Goal: Task Accomplishment & Management: Manage account settings

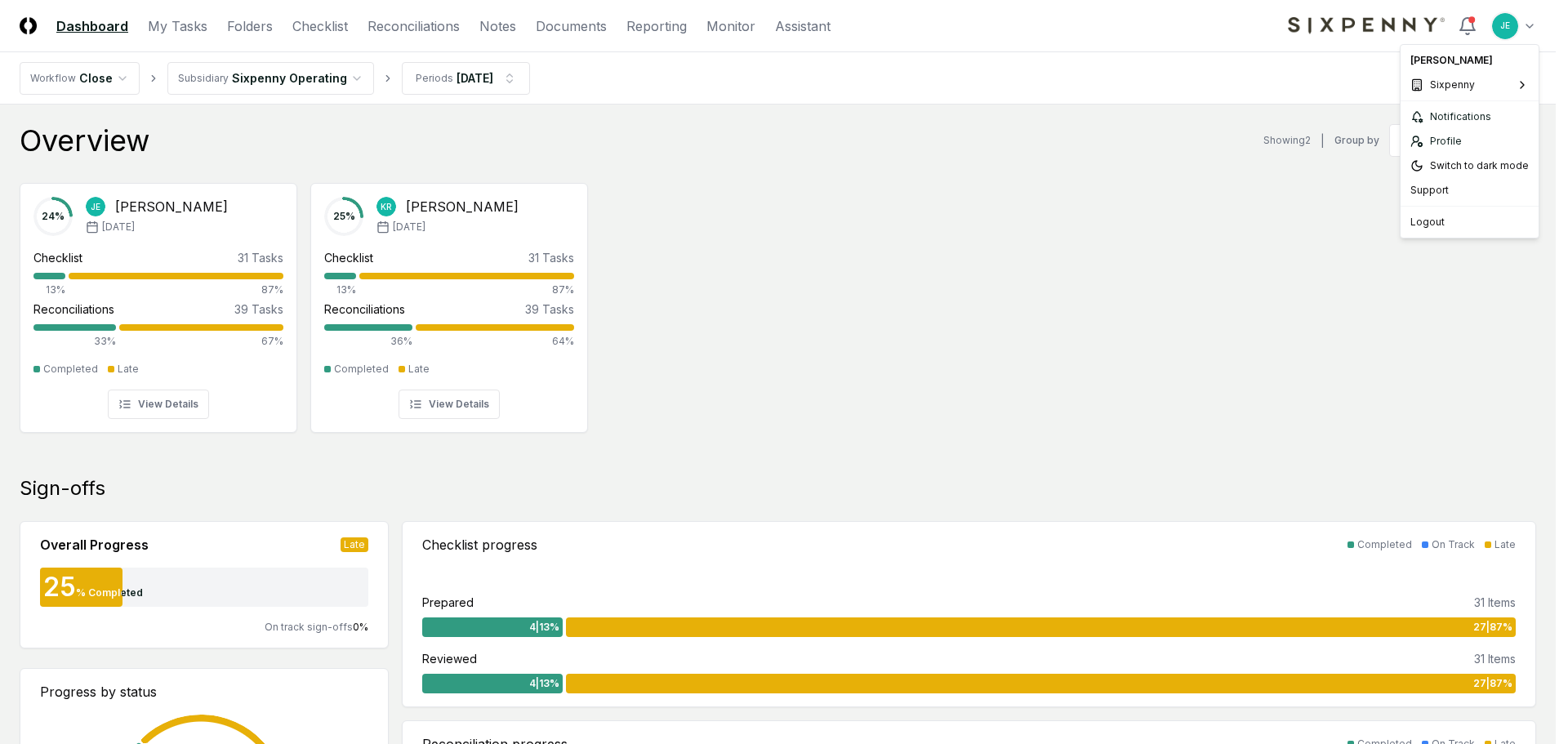
click at [1346, 92] on span "First Line Technology" at bounding box center [1346, 89] width 104 height 15
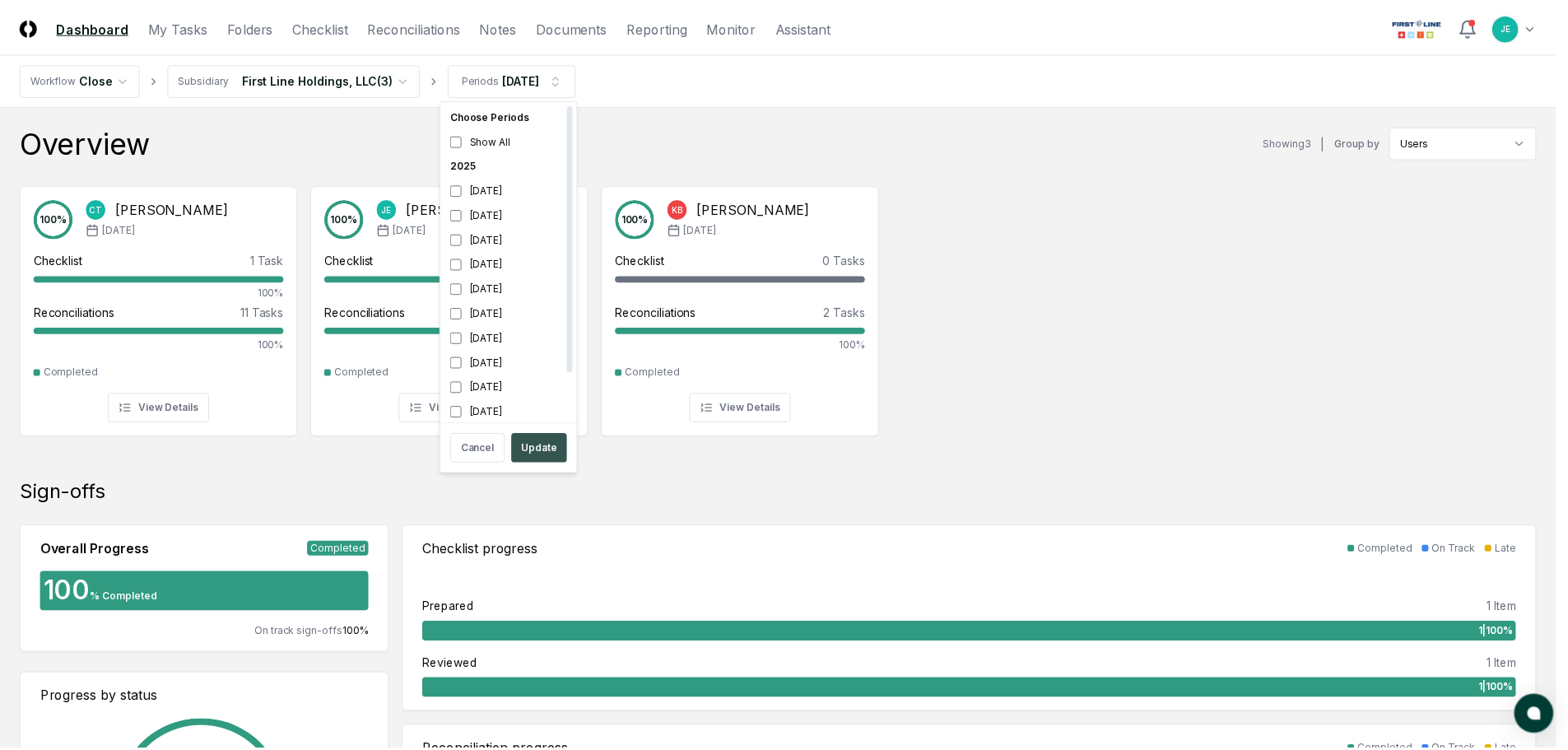
scroll to position [5, 0]
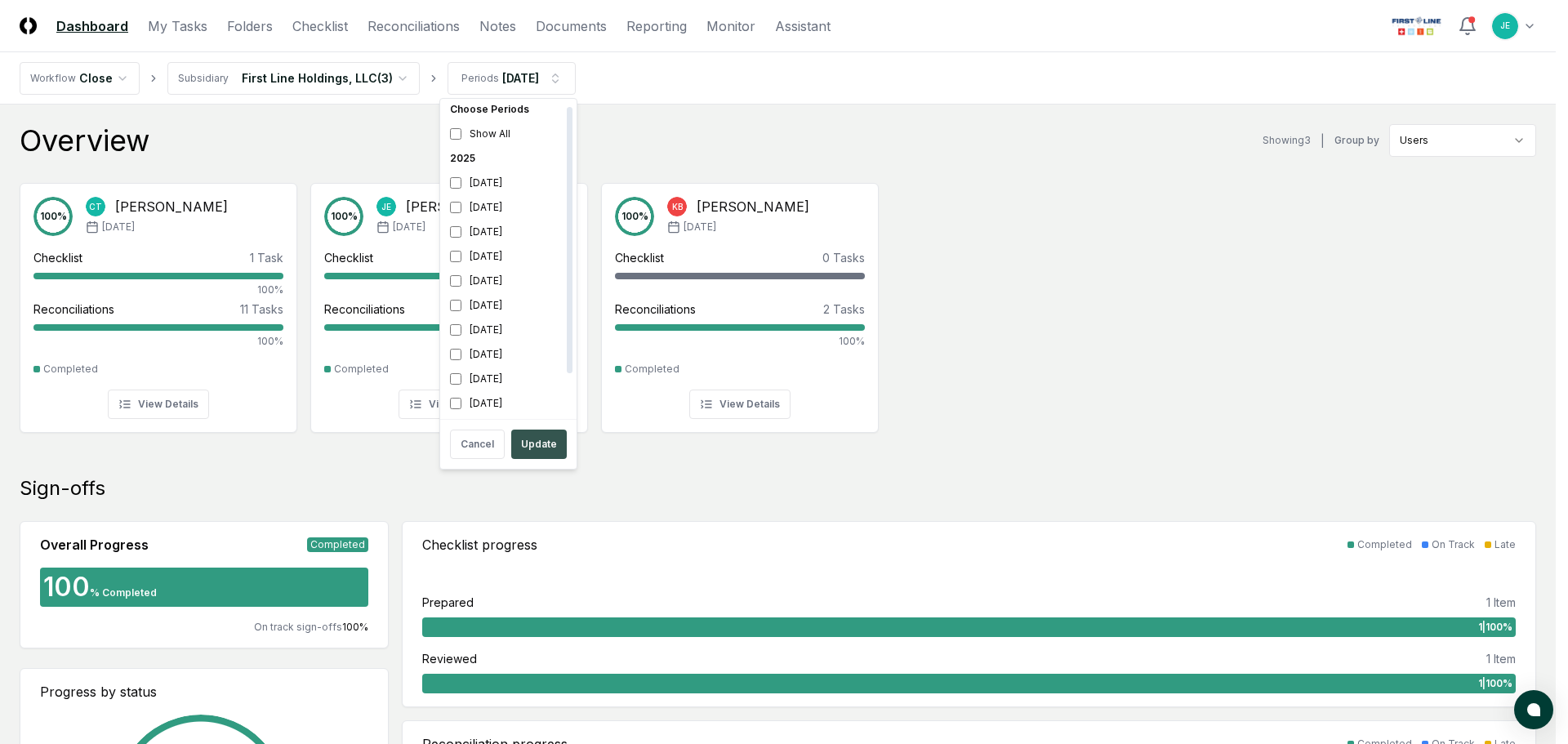
click at [534, 441] on button "Update" at bounding box center [538, 444] width 55 height 29
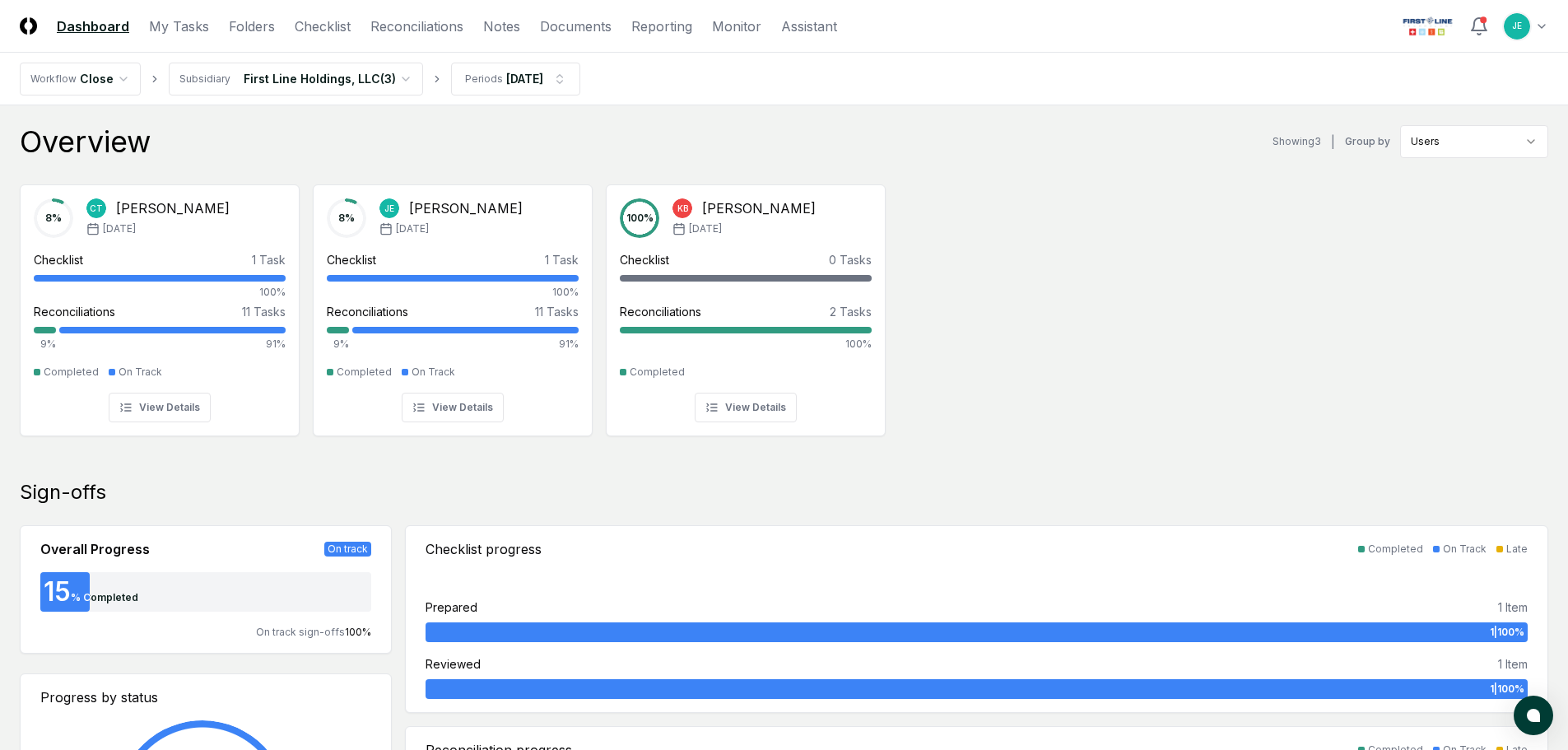
click at [424, 36] on header "CloseCore Dashboard My Tasks Folders Checklist Reconciliations Notes Documents …" at bounding box center [784, 26] width 1568 height 53
click at [425, 25] on link "Reconciliations" at bounding box center [417, 26] width 93 height 20
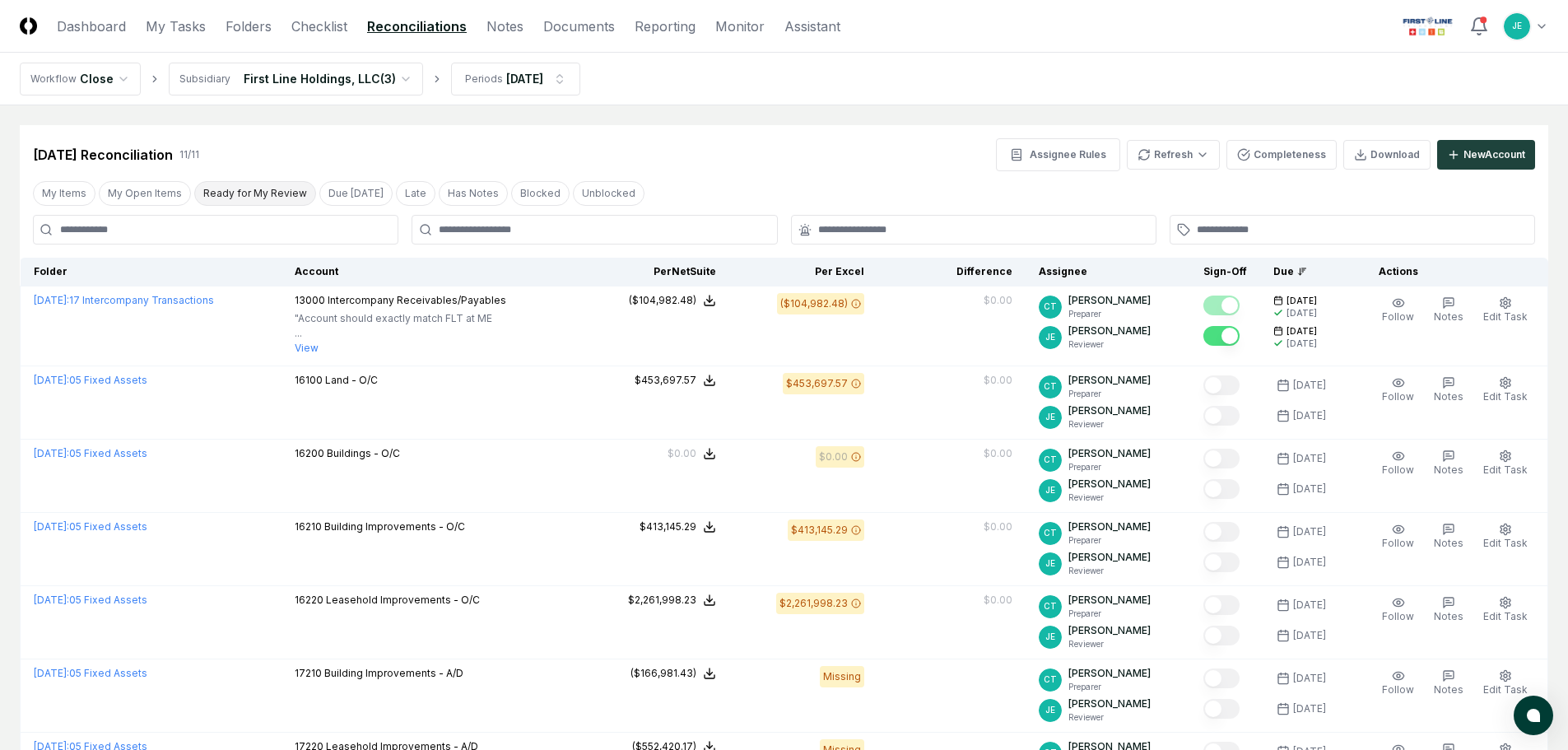
click at [219, 194] on button "Ready for My Review" at bounding box center [256, 194] width 122 height 25
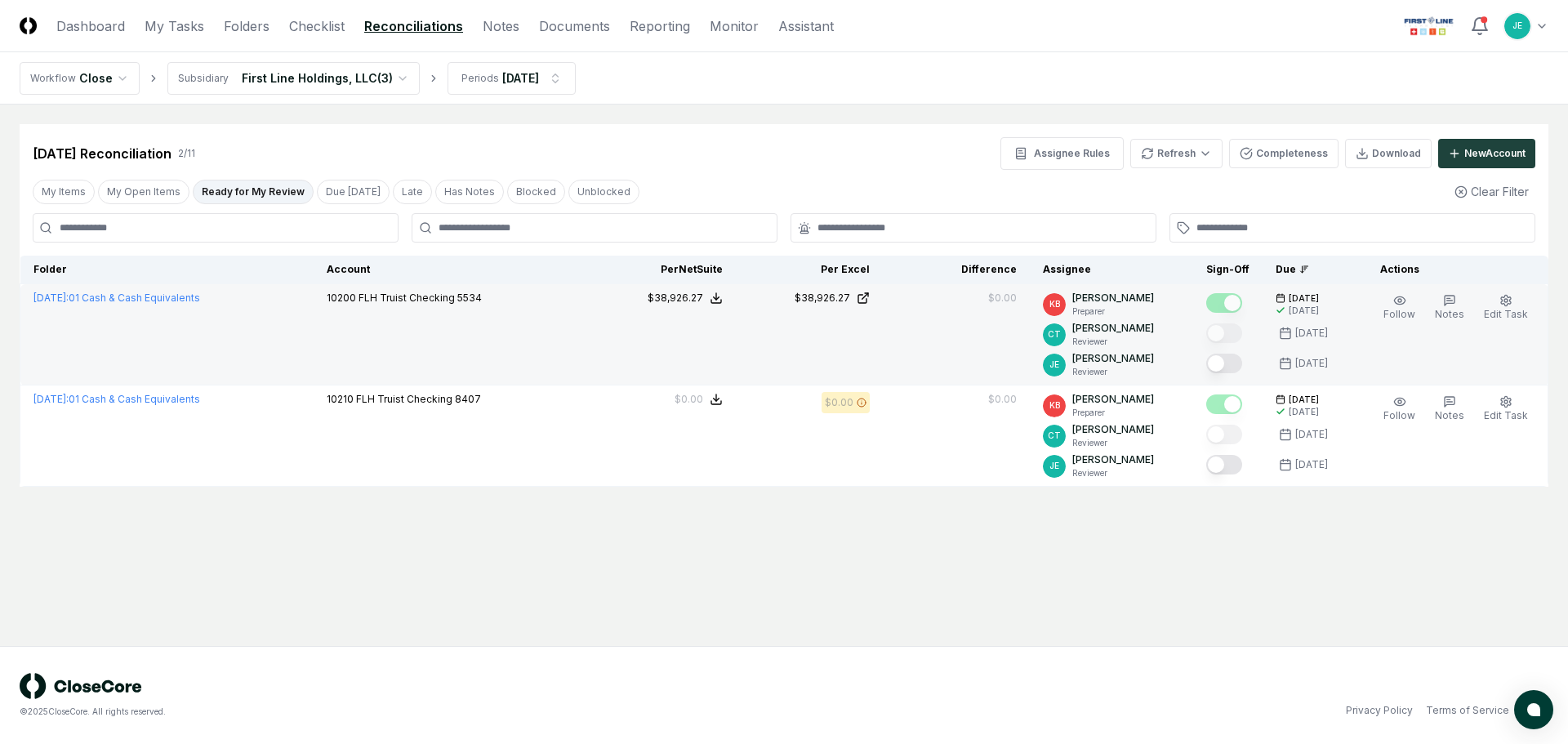
click at [1233, 362] on button "Mark complete" at bounding box center [1224, 363] width 36 height 20
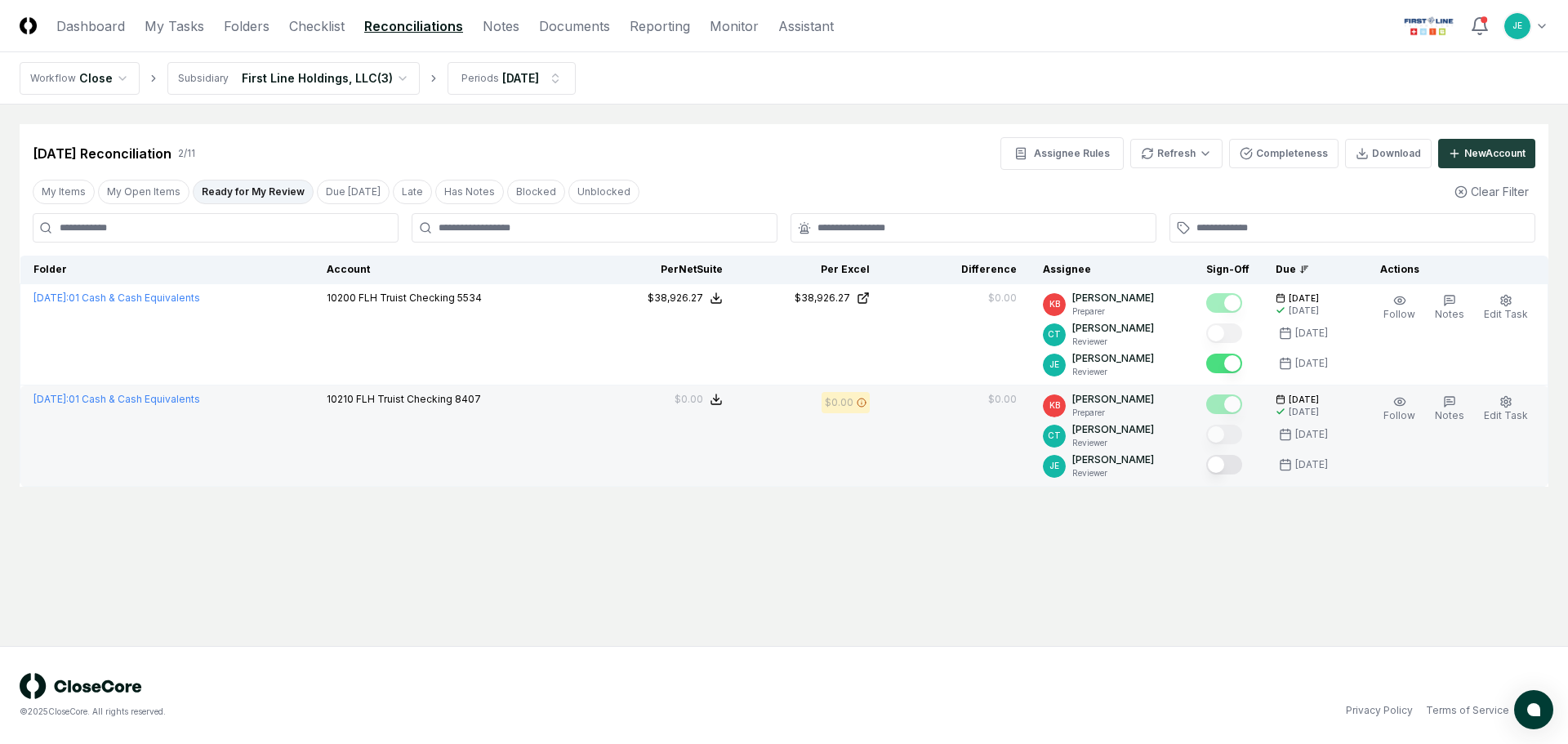
click at [1223, 466] on button "Mark complete" at bounding box center [1224, 465] width 36 height 20
click at [548, 569] on main "Cancel Reassign [DATE] Reconciliation 2 / 11 Assignee Rules Refresh Completenes…" at bounding box center [784, 375] width 1568 height 541
click at [309, 31] on link "Checklist" at bounding box center [317, 26] width 55 height 20
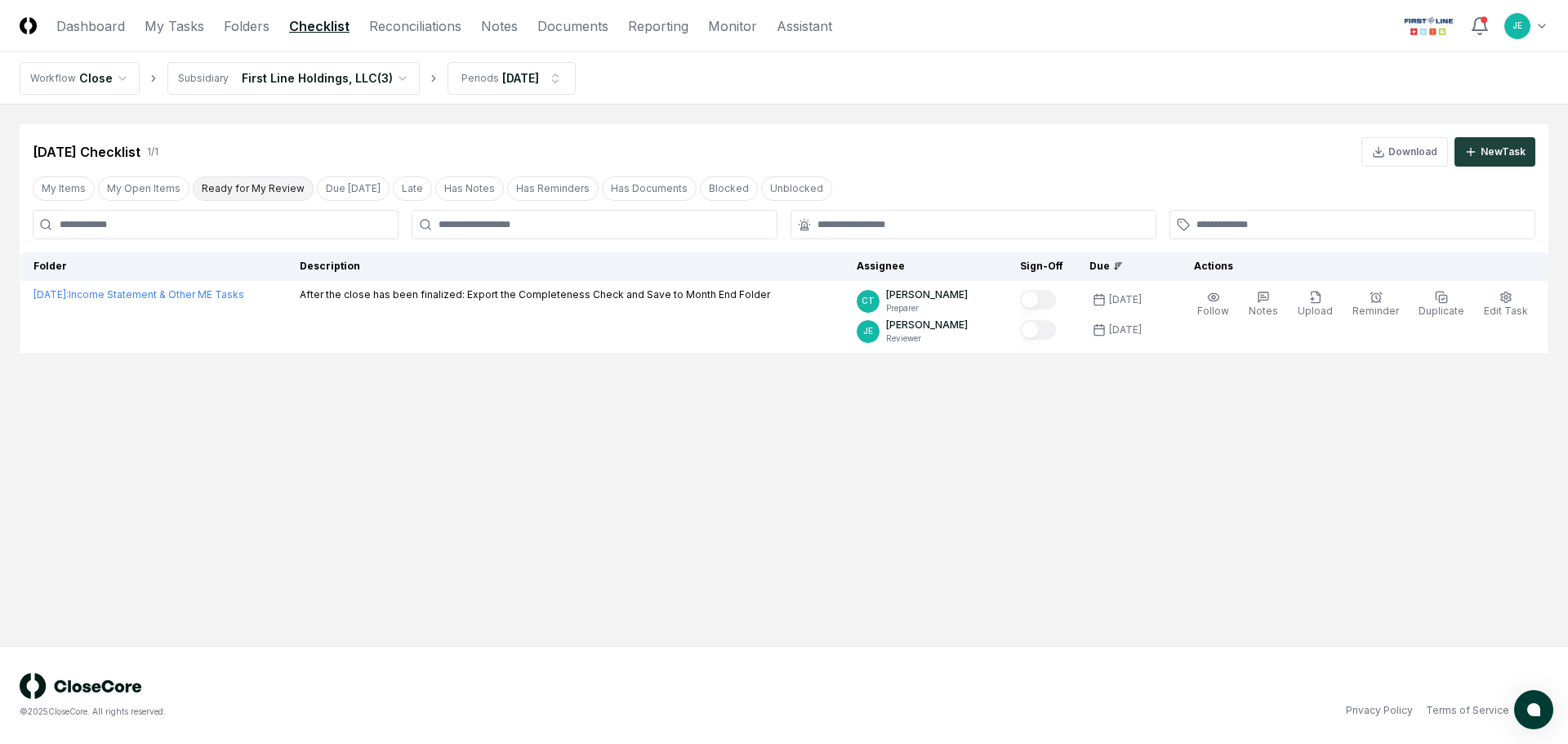
click at [226, 177] on button "Ready for My Review" at bounding box center [254, 189] width 121 height 25
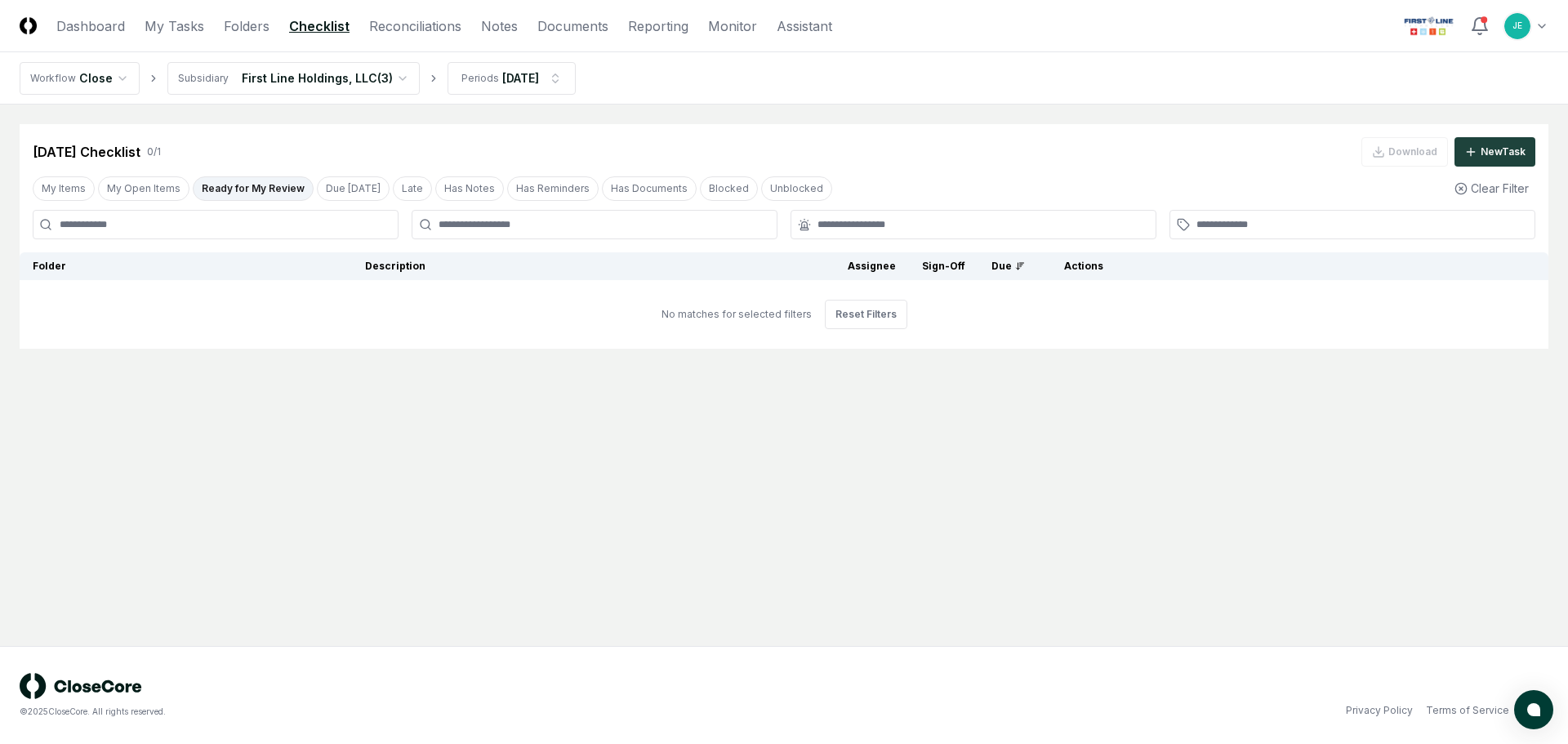
click at [238, 192] on button "Ready for My Review" at bounding box center [254, 189] width 121 height 25
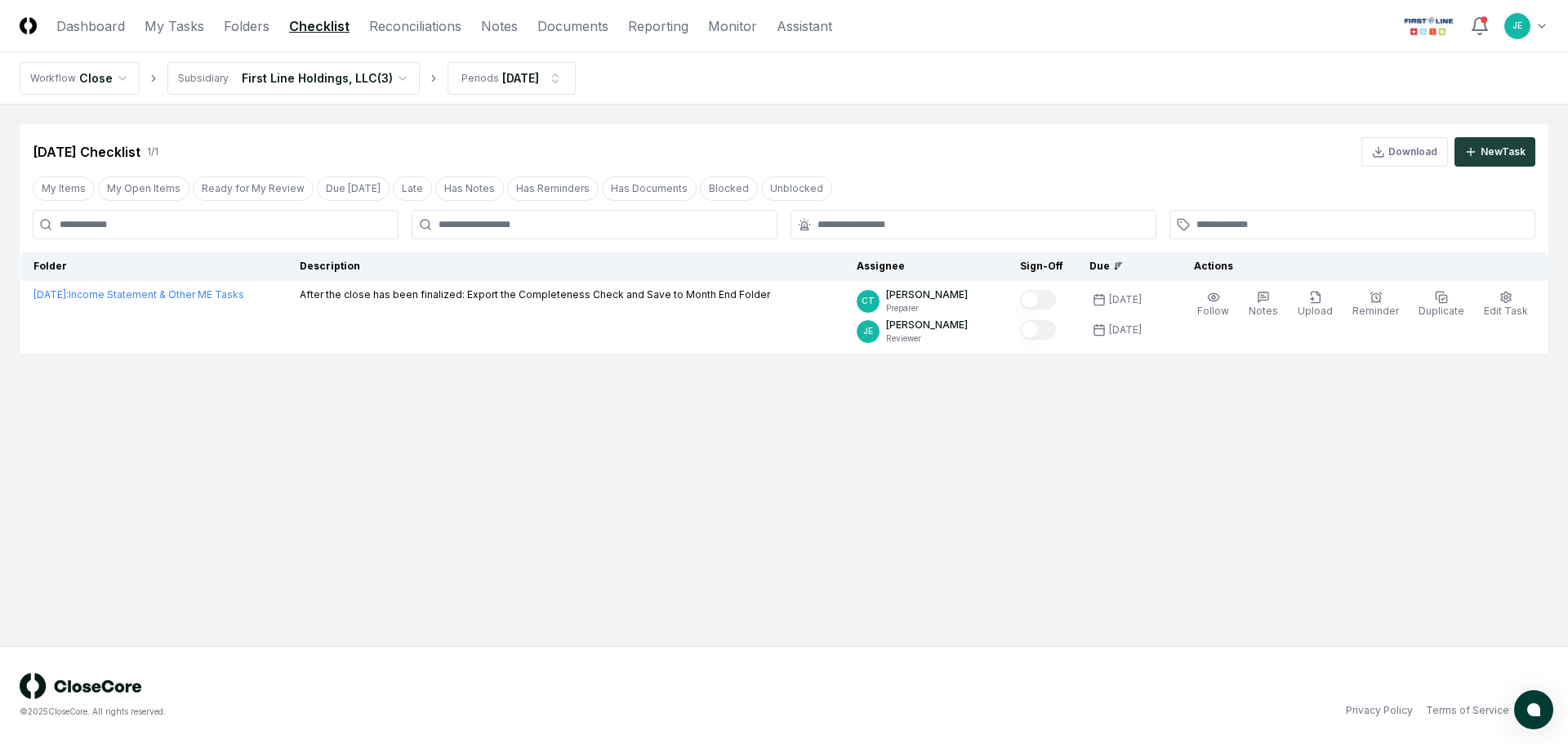
click at [349, 73] on html "CloseCore Dashboard My Tasks Folders Checklist Reconciliations Notes Documents …" at bounding box center [784, 372] width 1568 height 744
click at [258, 121] on div "Choose Subsidiary" at bounding box center [288, 115] width 242 height 25
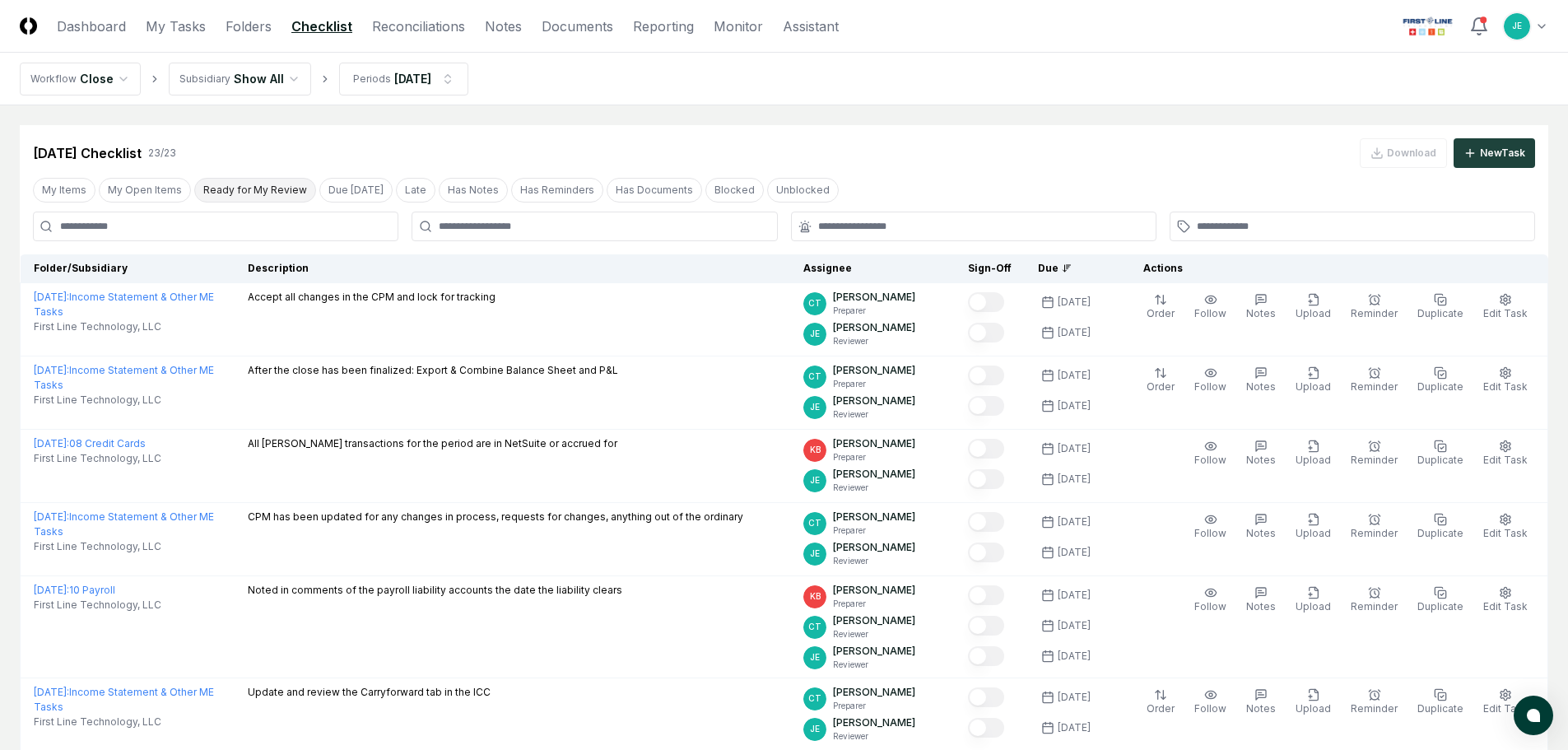
click at [232, 181] on button "Ready for My Review" at bounding box center [256, 190] width 122 height 25
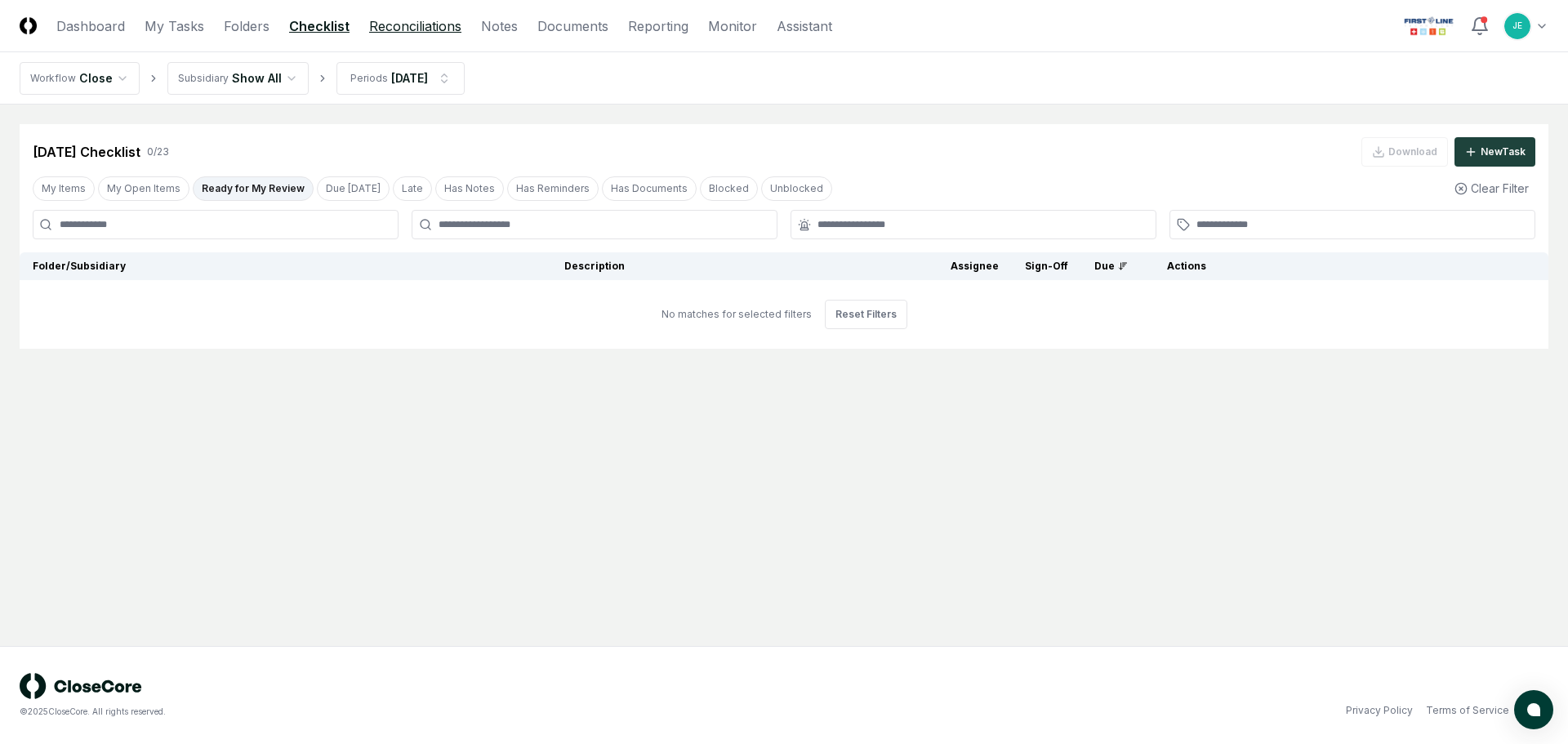
click at [397, 35] on link "Reconciliations" at bounding box center [416, 26] width 93 height 20
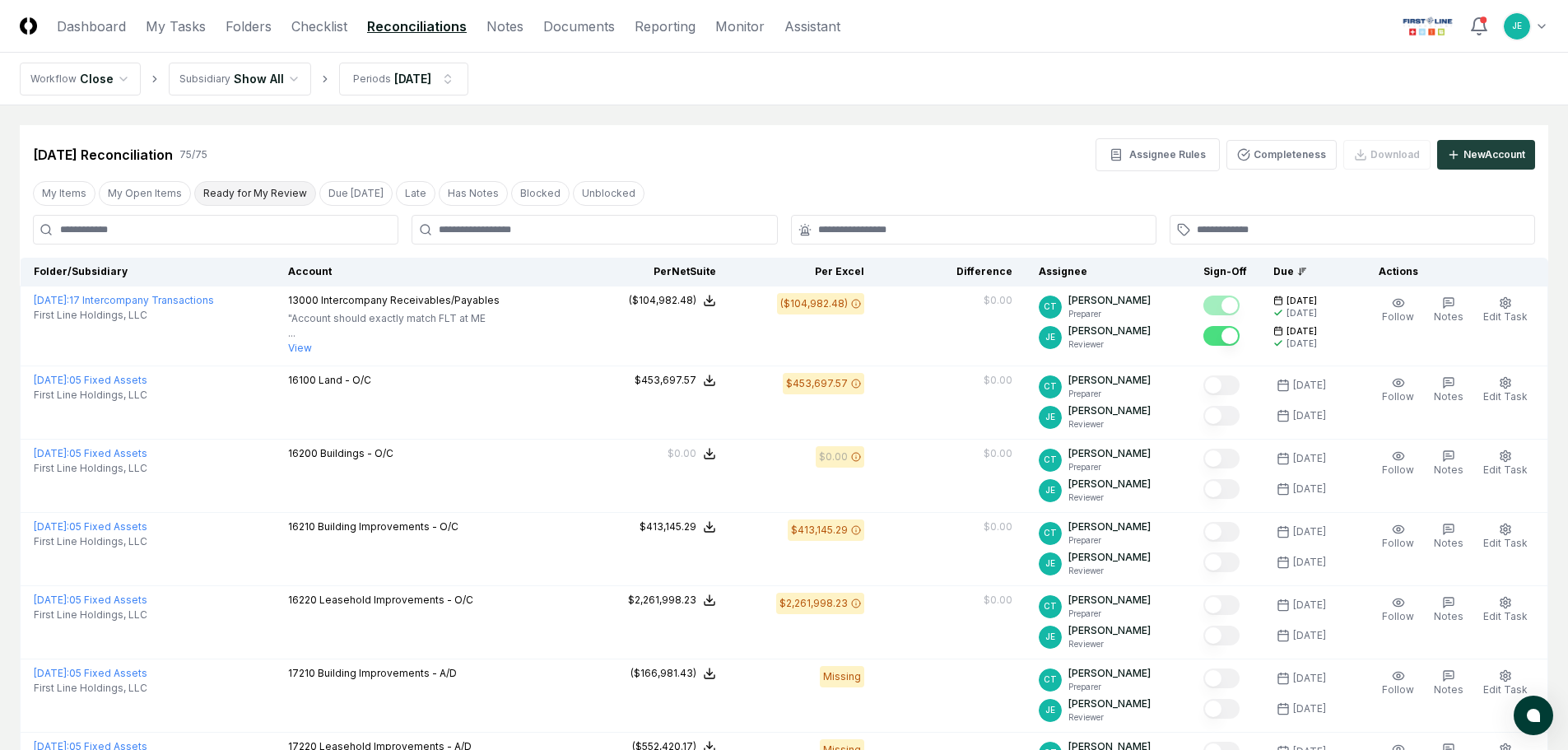
click at [249, 192] on button "Ready for My Review" at bounding box center [256, 194] width 122 height 25
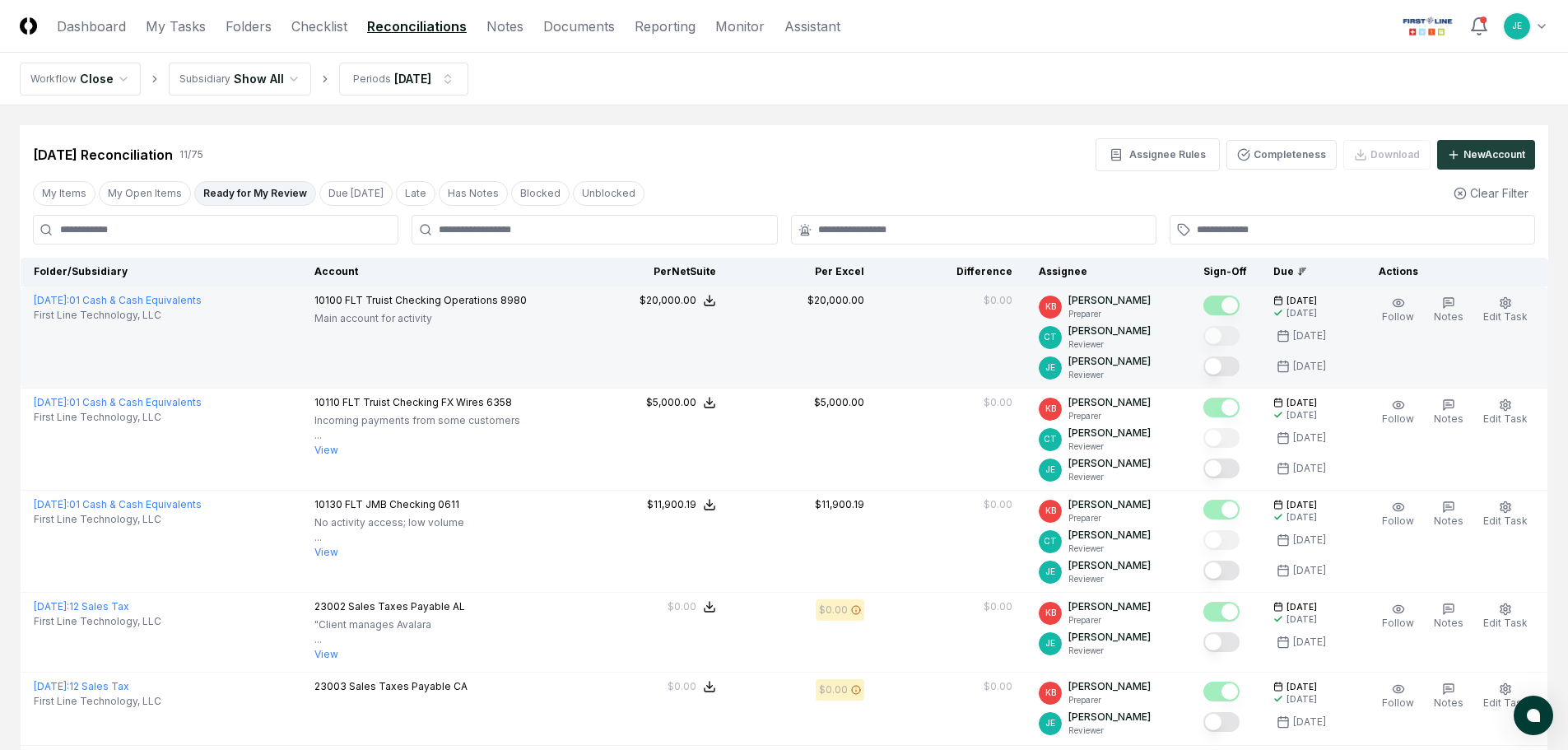
click at [1221, 363] on button "Mark complete" at bounding box center [1222, 366] width 36 height 20
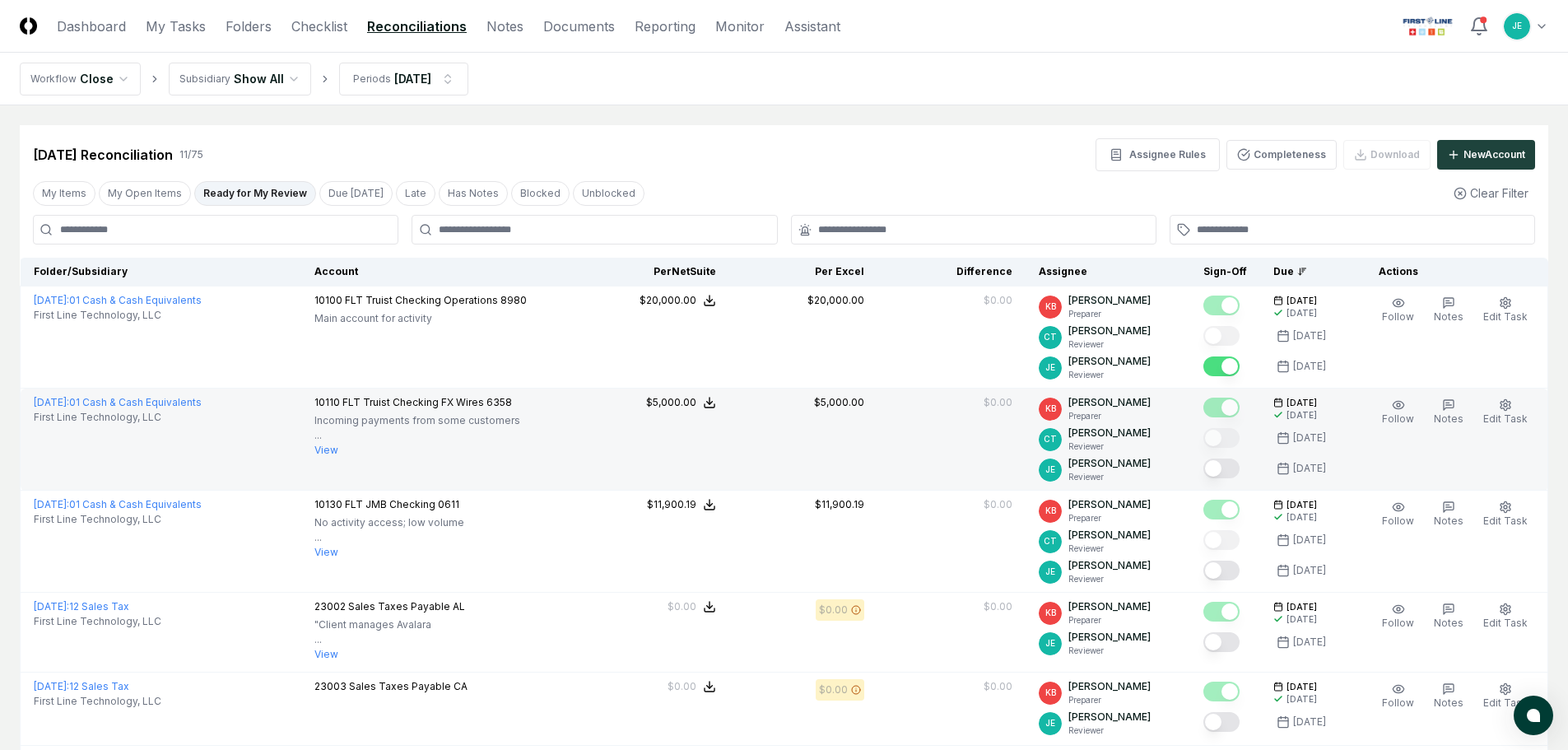
click at [1223, 468] on button "Mark complete" at bounding box center [1222, 468] width 36 height 20
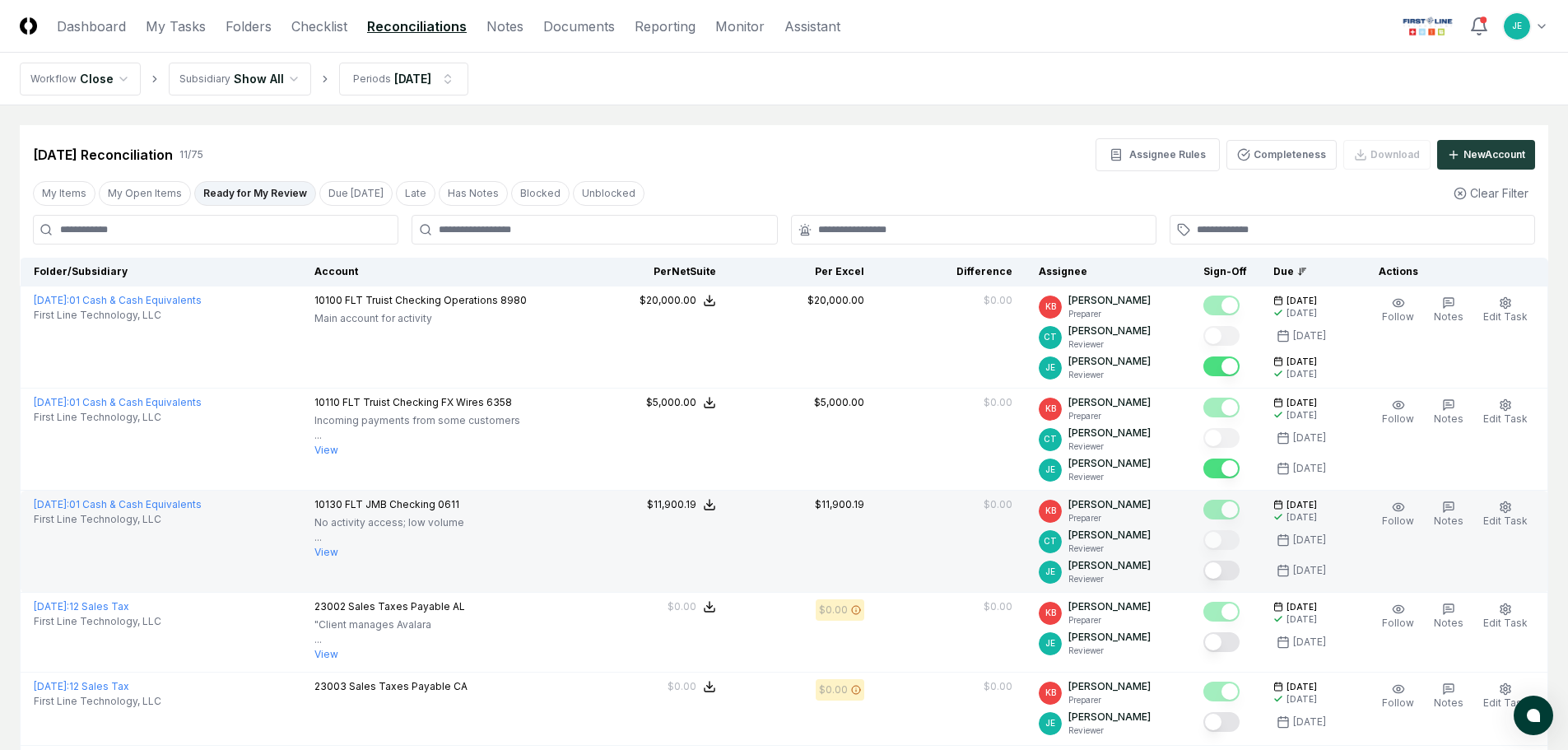
click at [1225, 575] on button "Mark complete" at bounding box center [1222, 571] width 36 height 20
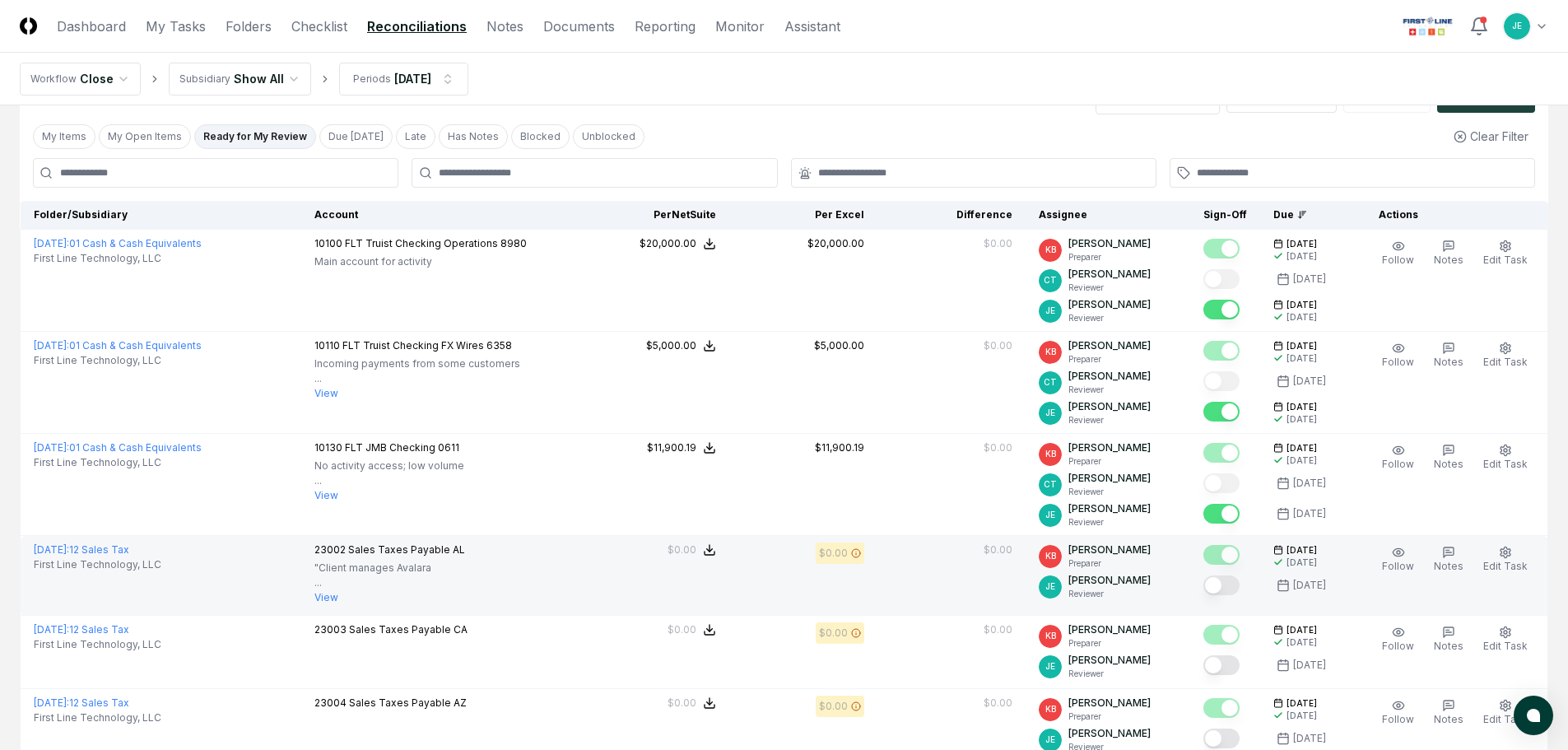
scroll to position [83, 0]
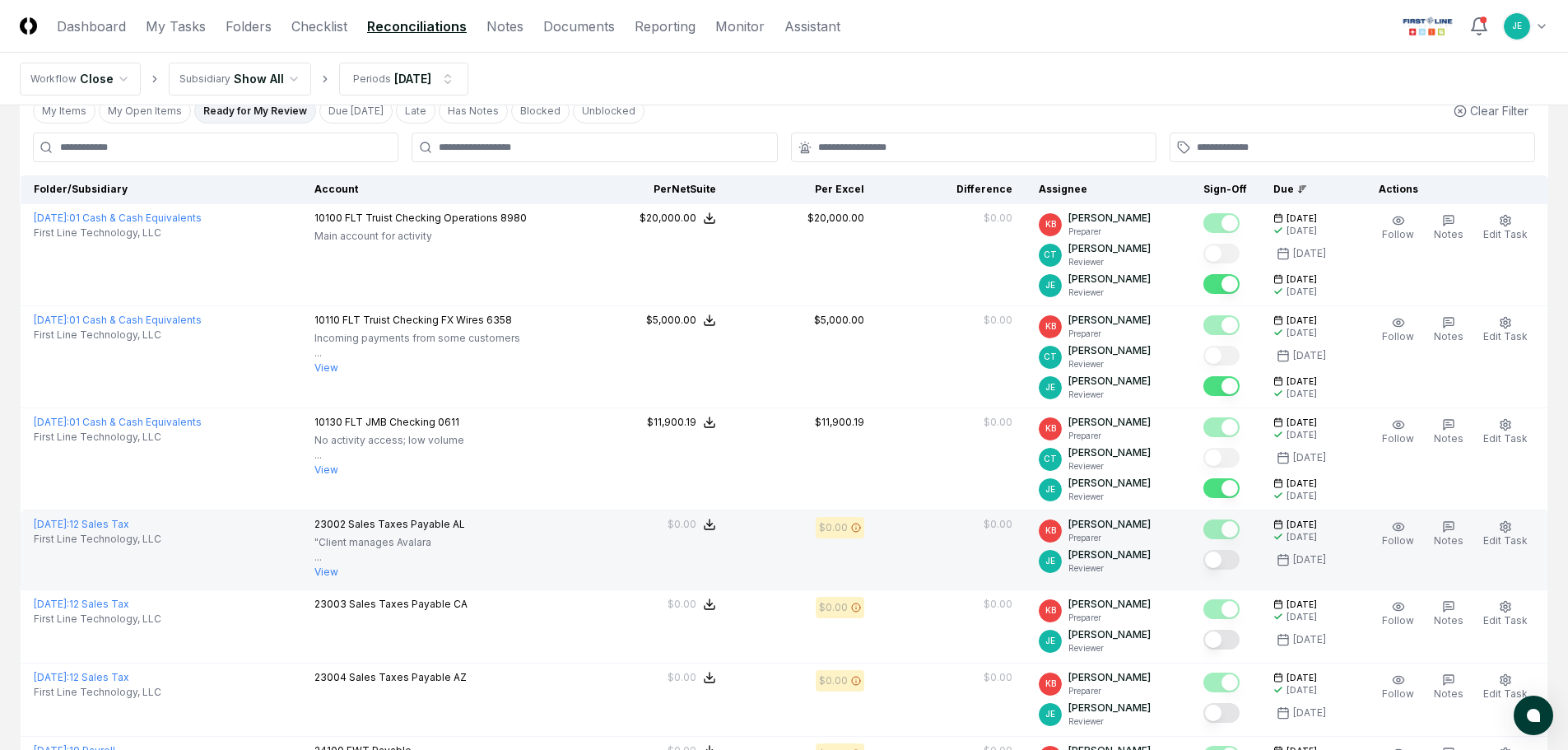
click at [1230, 560] on button "Mark complete" at bounding box center [1222, 560] width 36 height 20
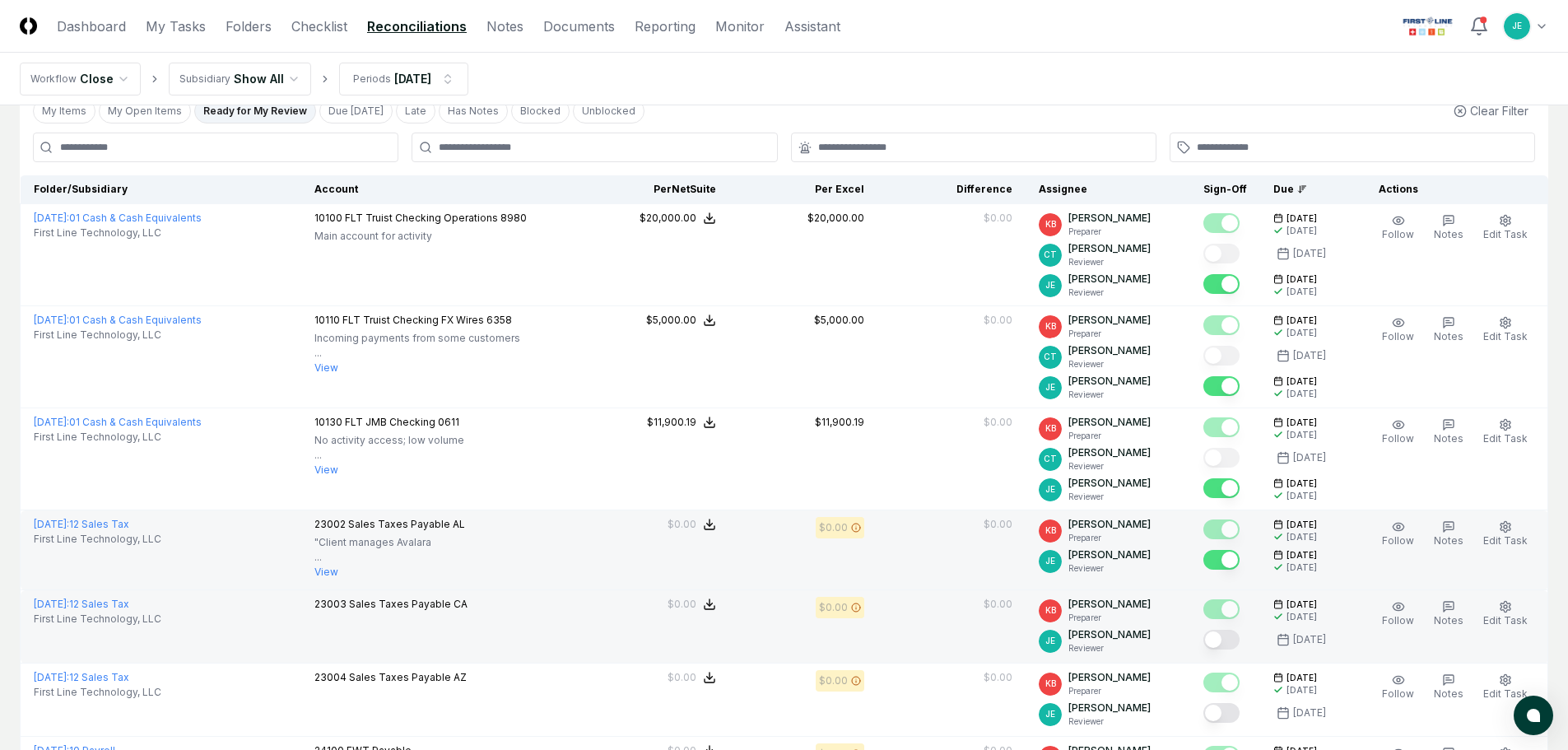
click at [1225, 644] on button "Mark complete" at bounding box center [1222, 640] width 36 height 20
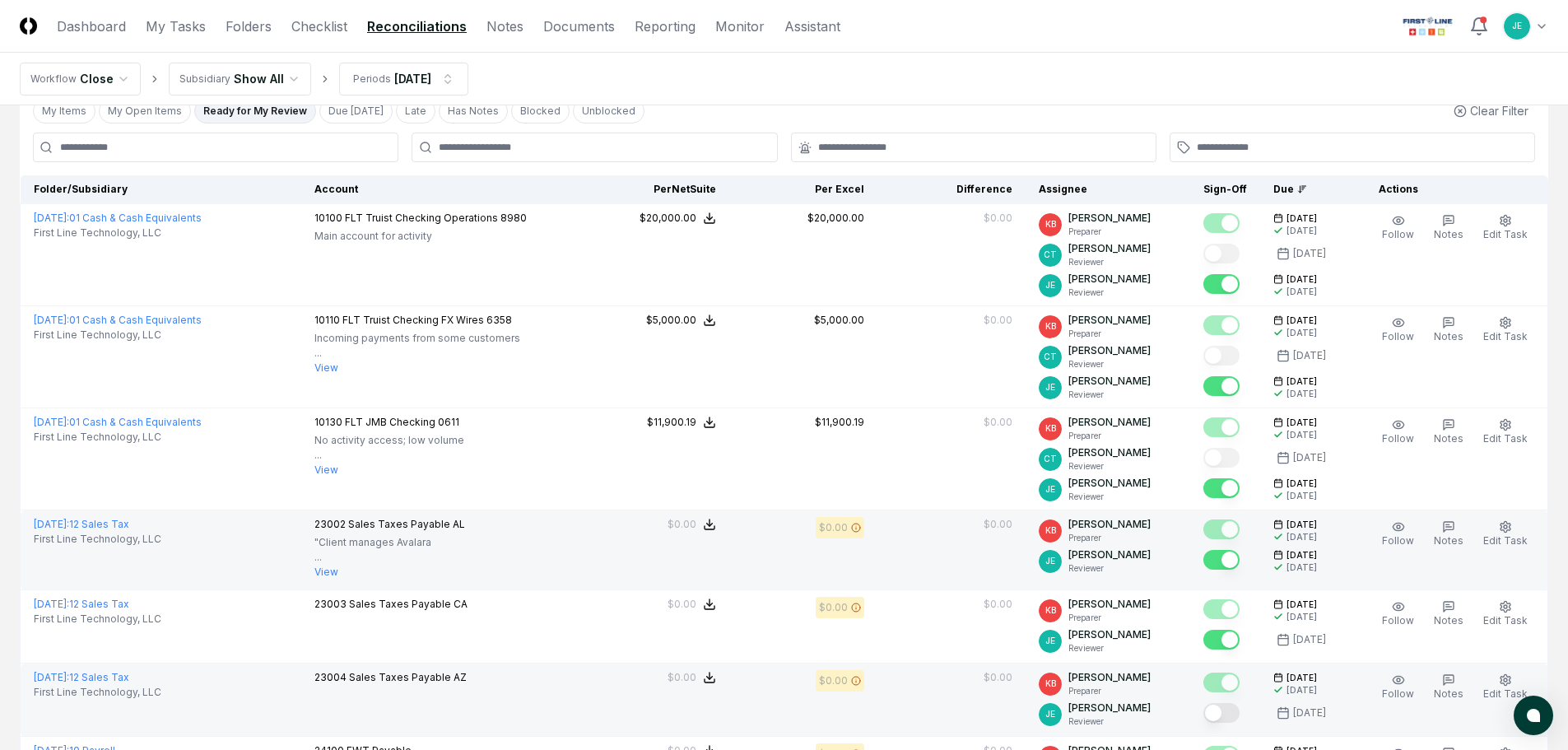
click at [1230, 720] on button "Mark complete" at bounding box center [1222, 713] width 36 height 20
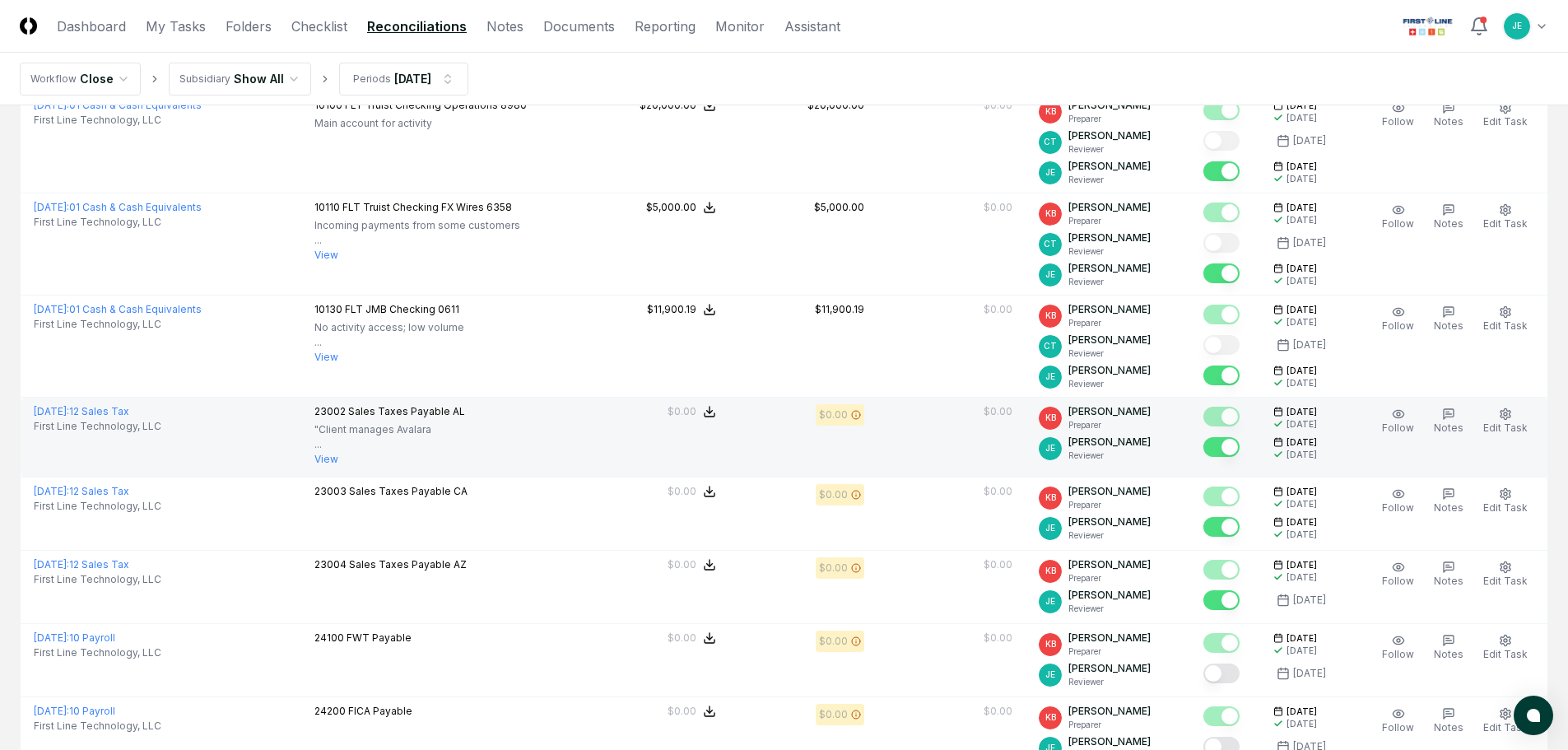
scroll to position [412, 0]
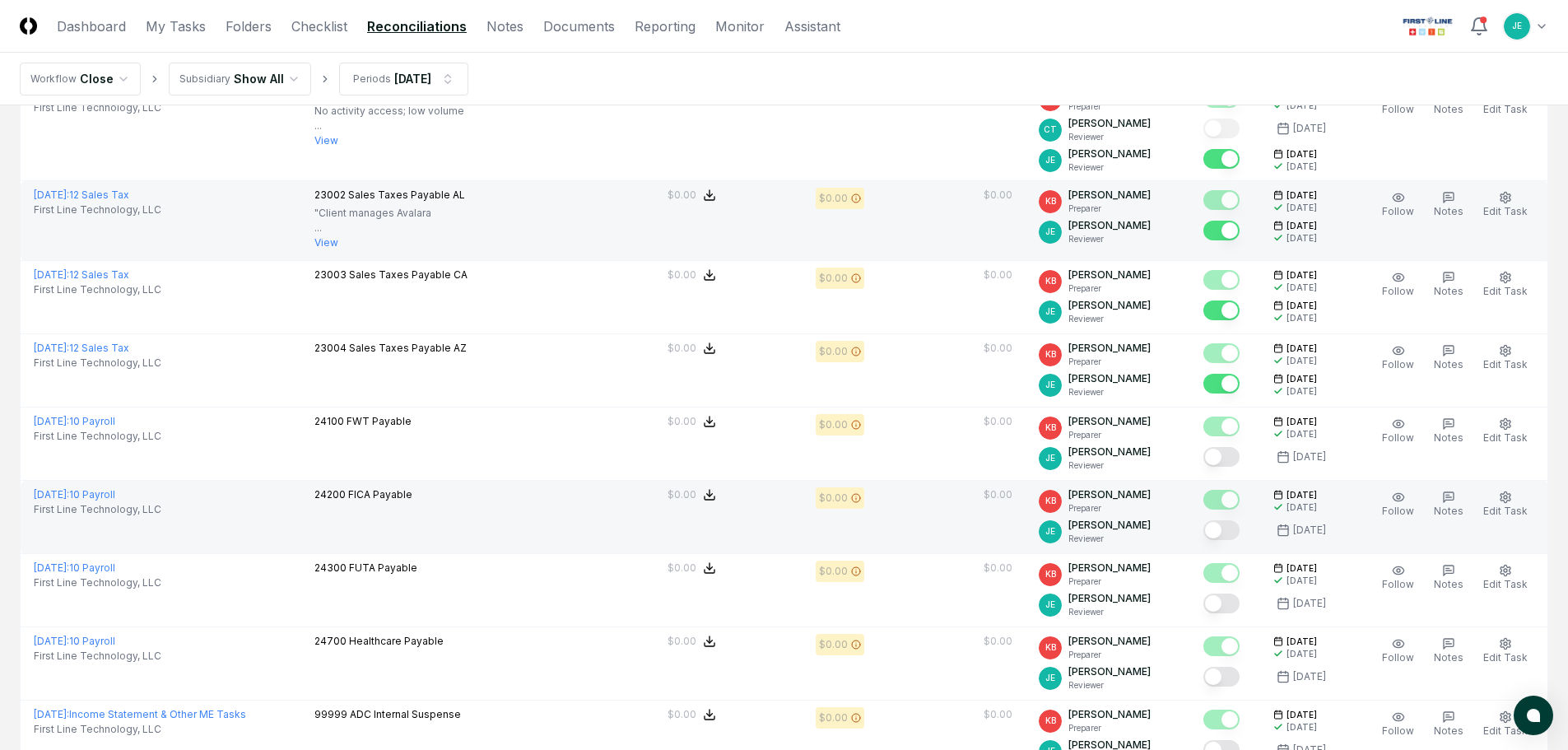
click at [1226, 533] on button "Mark complete" at bounding box center [1222, 530] width 36 height 20
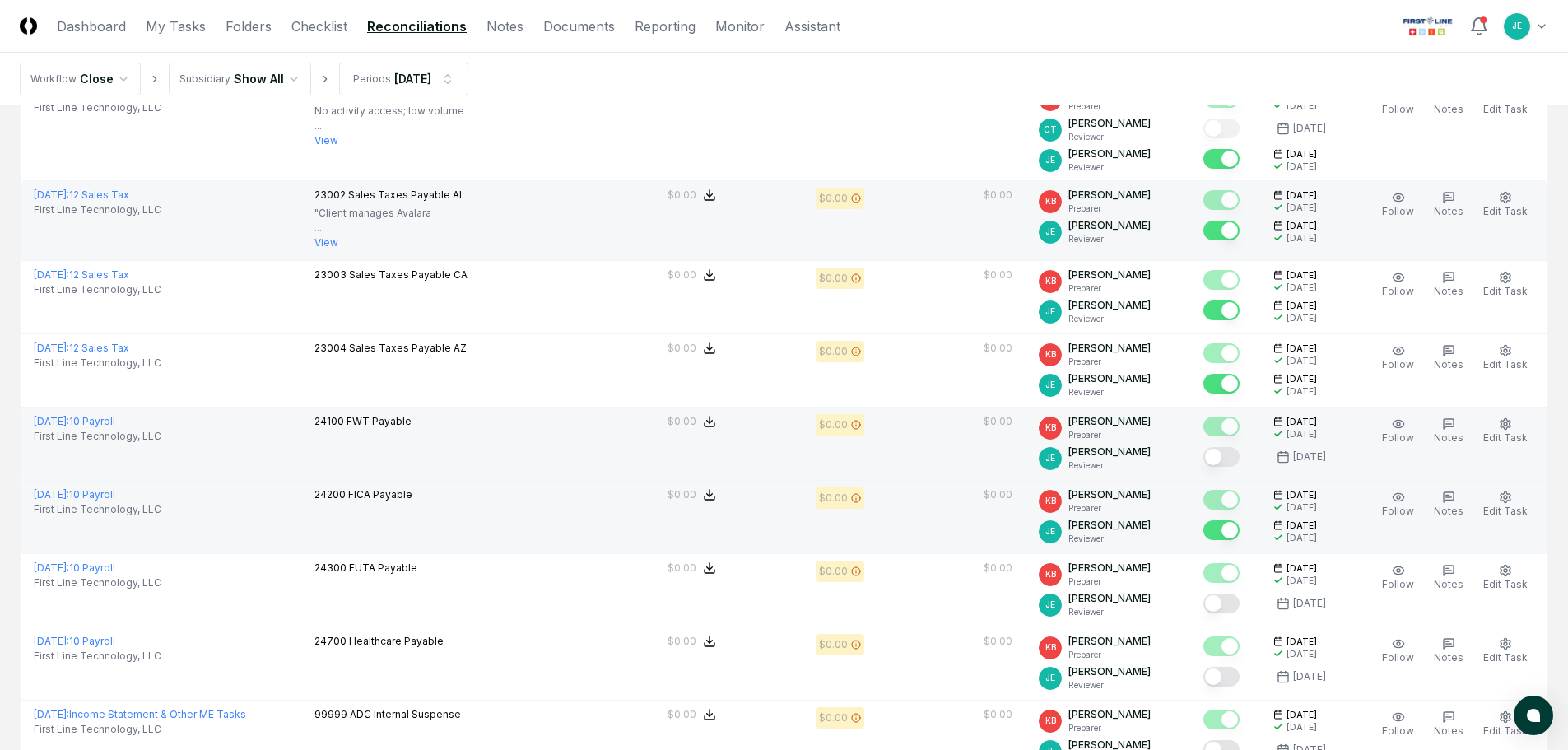
click at [1228, 468] on div at bounding box center [1222, 458] width 36 height 22
click at [1231, 457] on button "Mark complete" at bounding box center [1222, 457] width 36 height 20
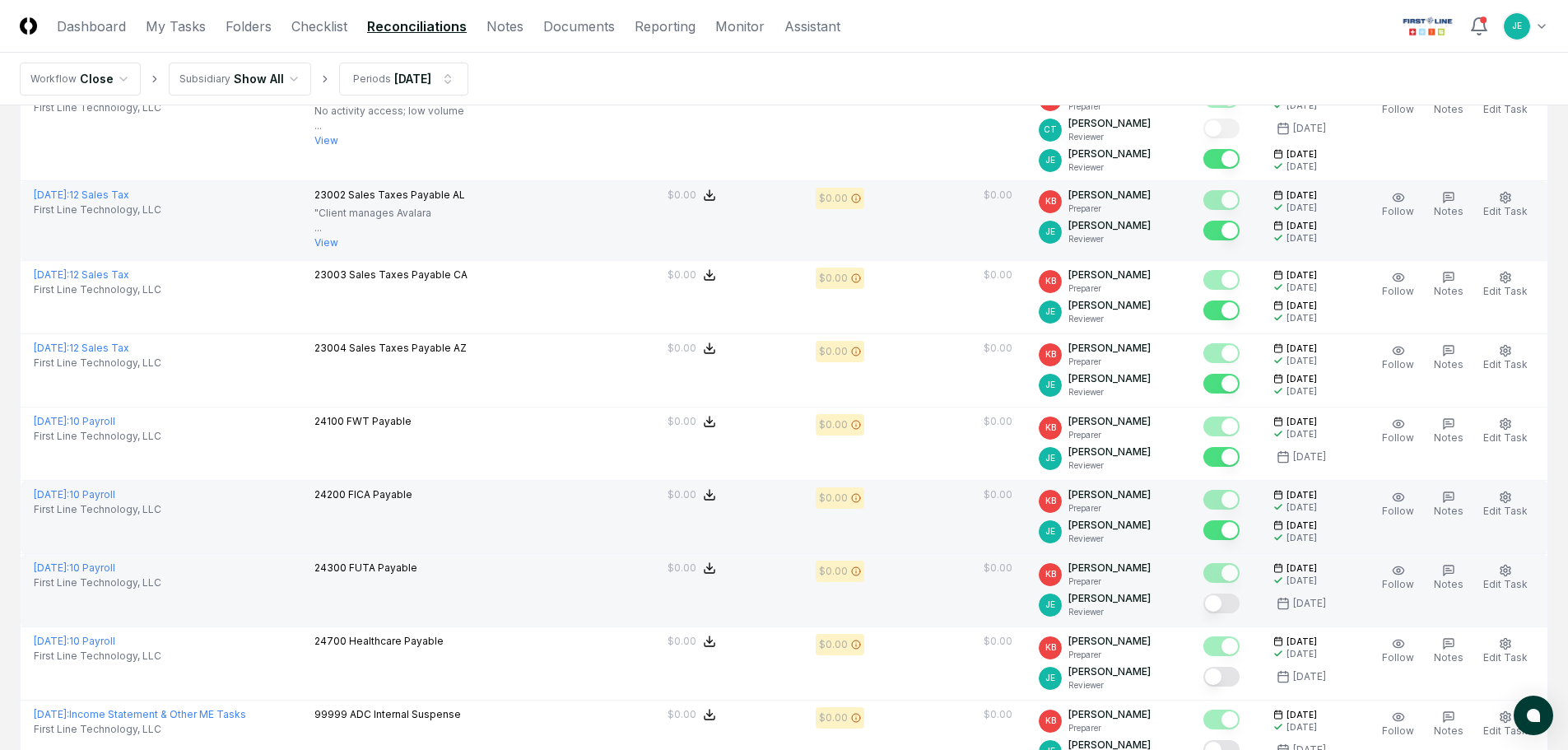
click at [1226, 604] on button "Mark complete" at bounding box center [1222, 604] width 36 height 20
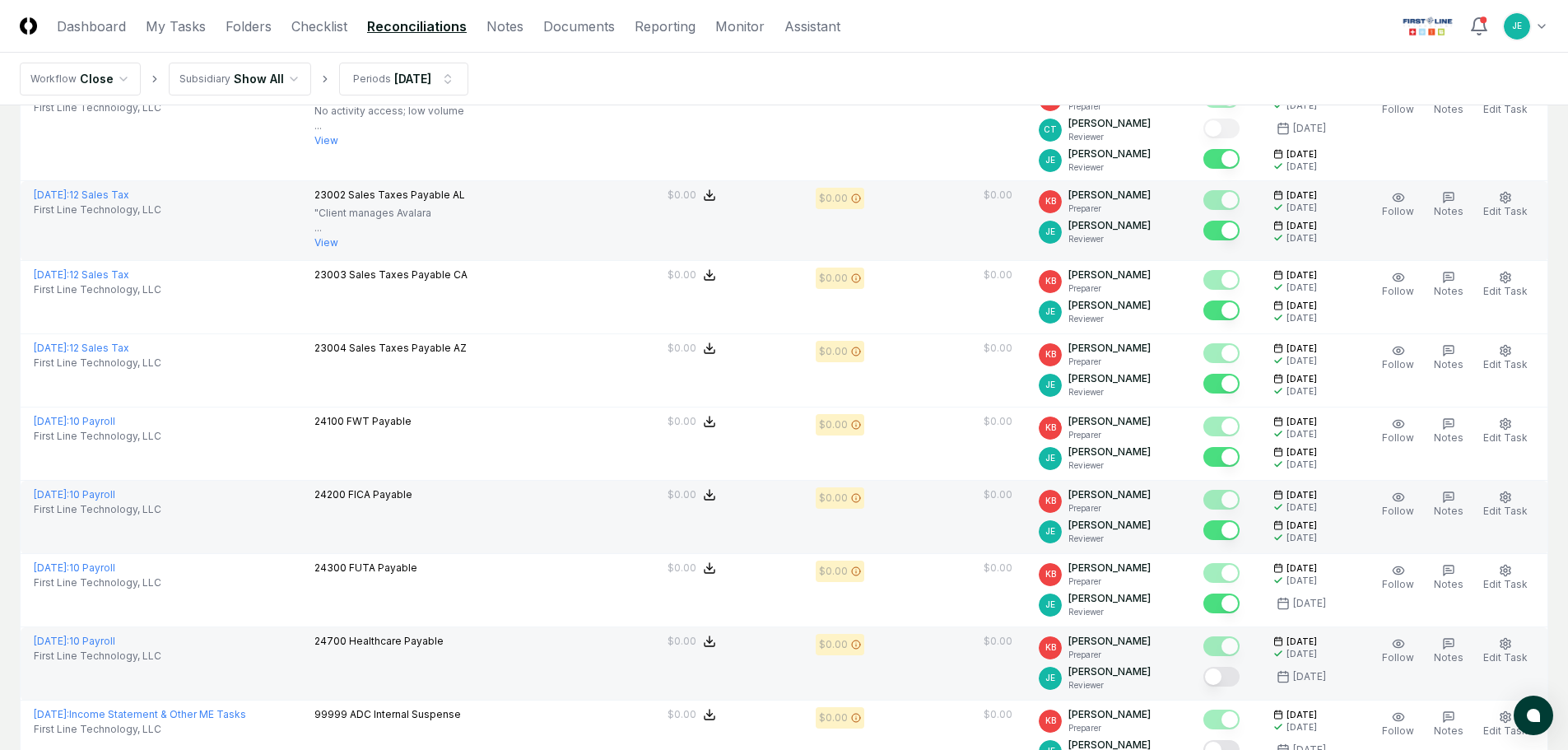
click at [1217, 677] on button "Mark complete" at bounding box center [1222, 676] width 36 height 20
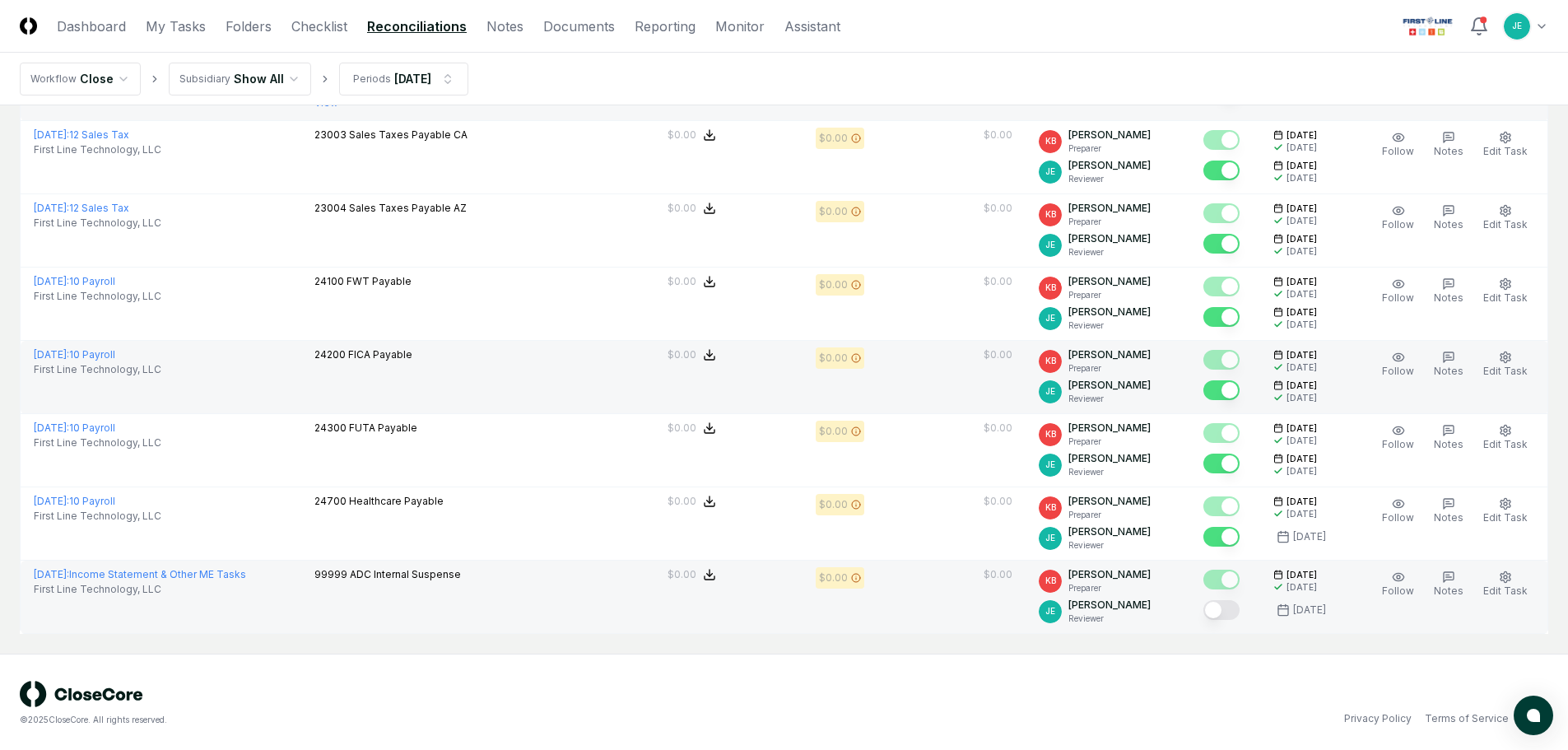
scroll to position [554, 0]
click at [1227, 609] on button "Mark complete" at bounding box center [1222, 607] width 36 height 20
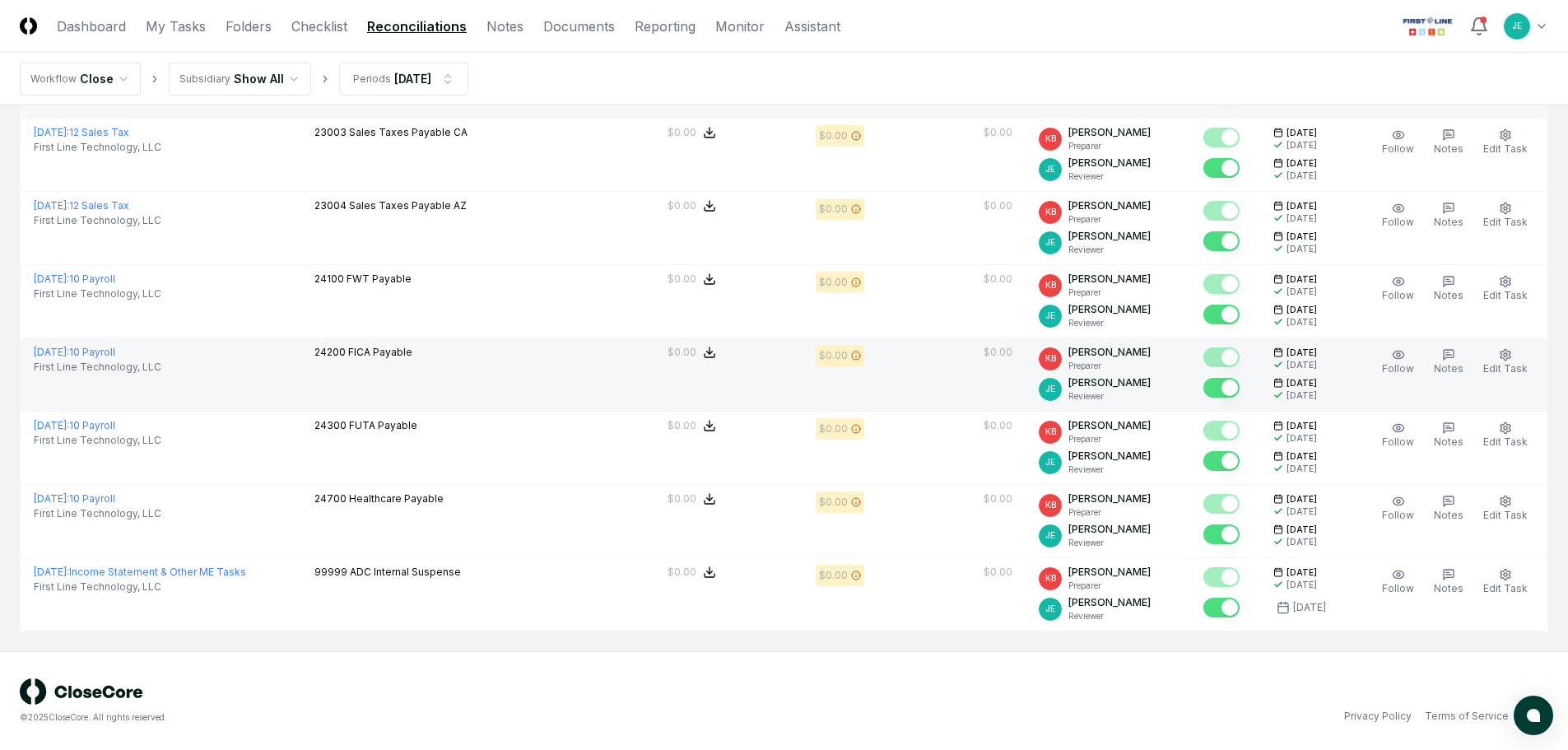
click at [1031, 678] on div "© 2025 CloseCore. All rights reserved. Privacy Policy Terms of Service" at bounding box center [784, 701] width 1529 height 45
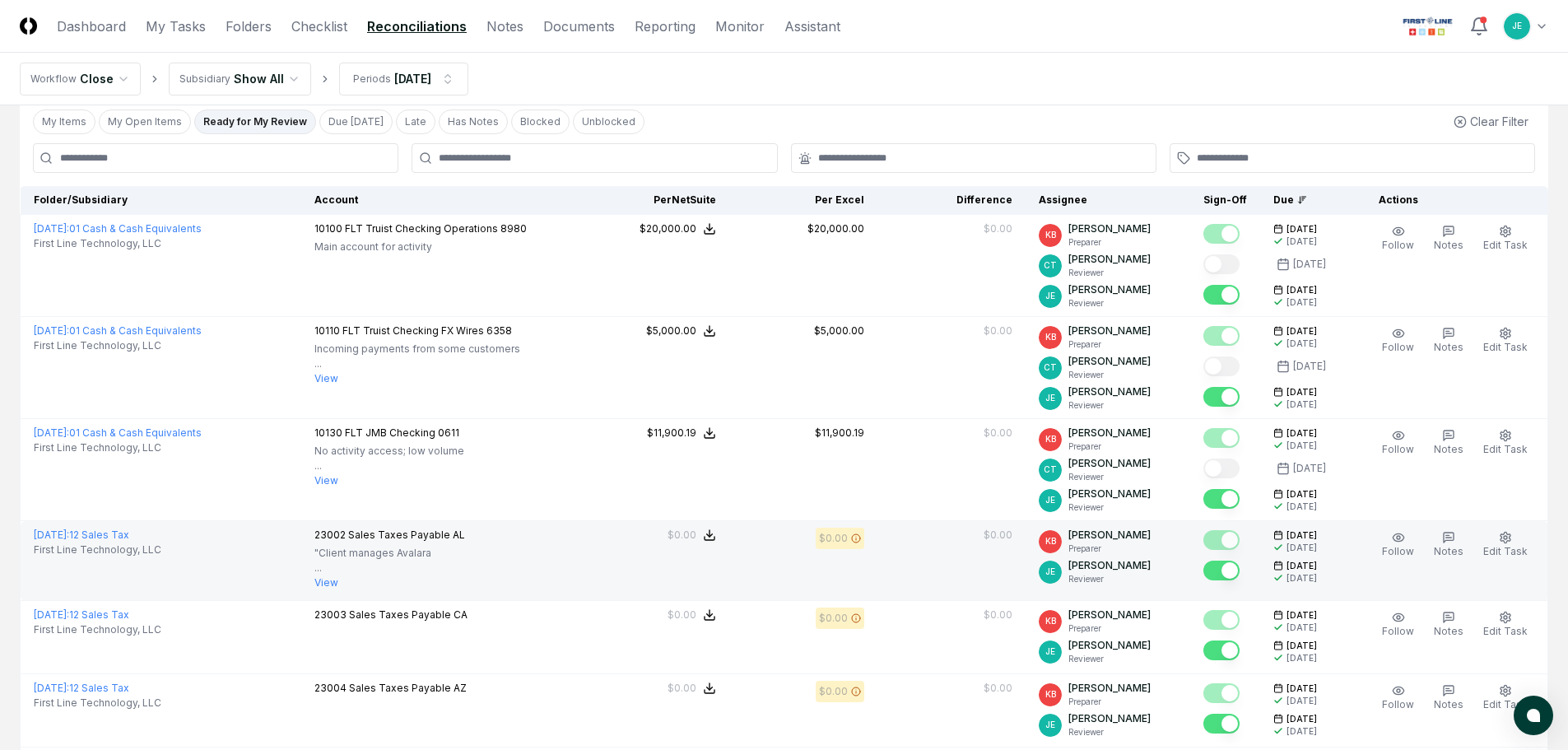
scroll to position [0, 0]
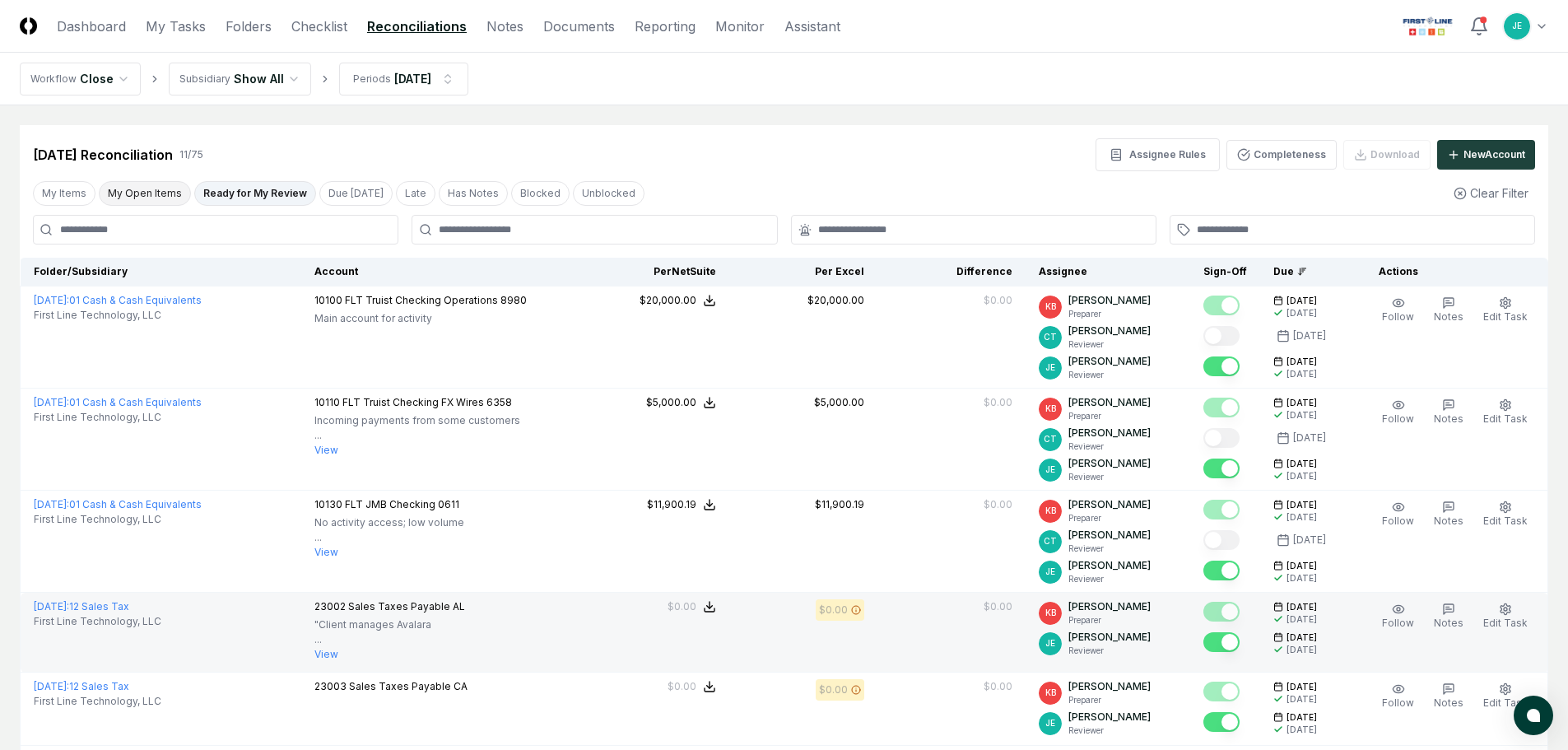
click at [132, 181] on button "My Open Items" at bounding box center [144, 194] width 92 height 25
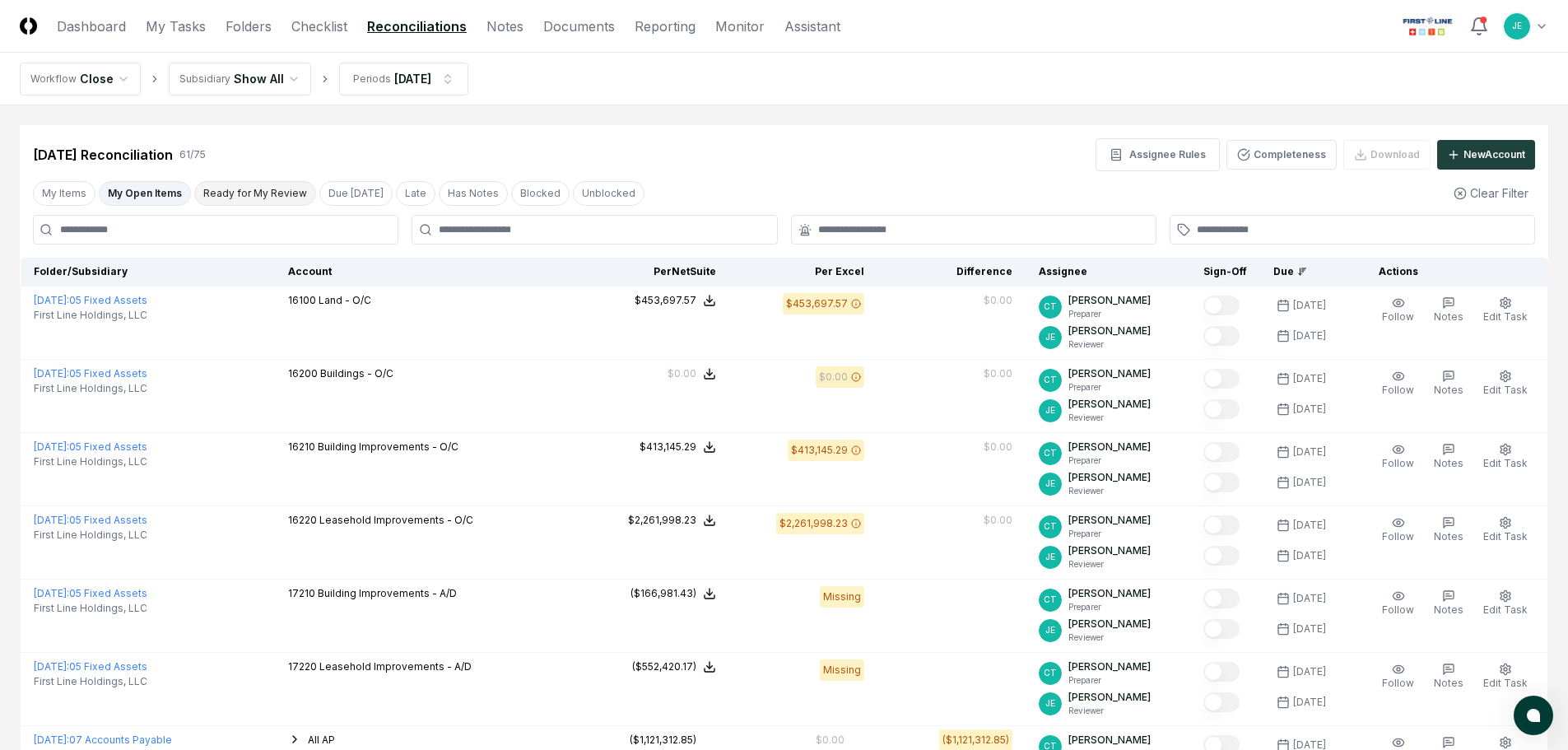
click at [272, 190] on button "Ready for My Review" at bounding box center [256, 194] width 122 height 25
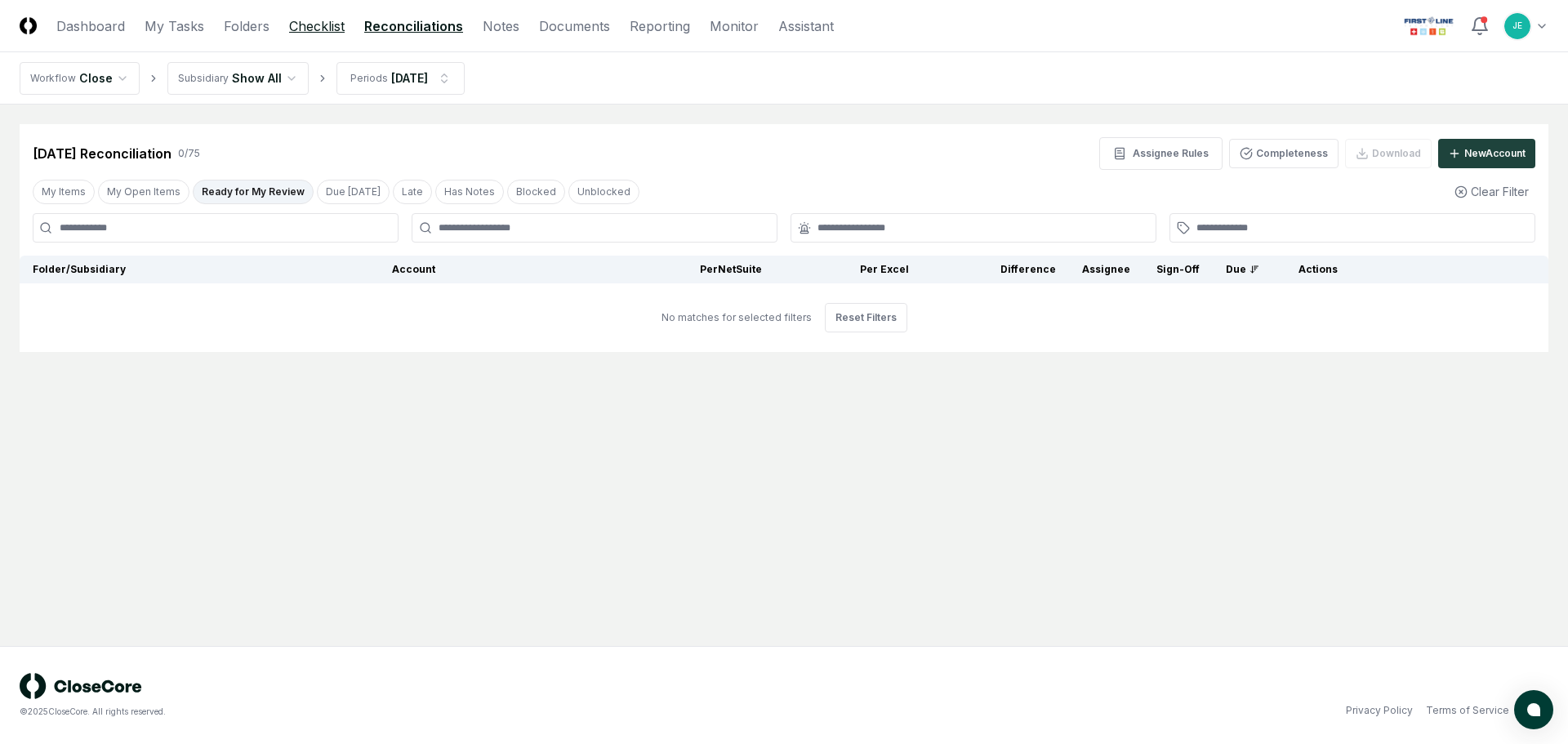
click at [319, 27] on link "Checklist" at bounding box center [317, 26] width 55 height 20
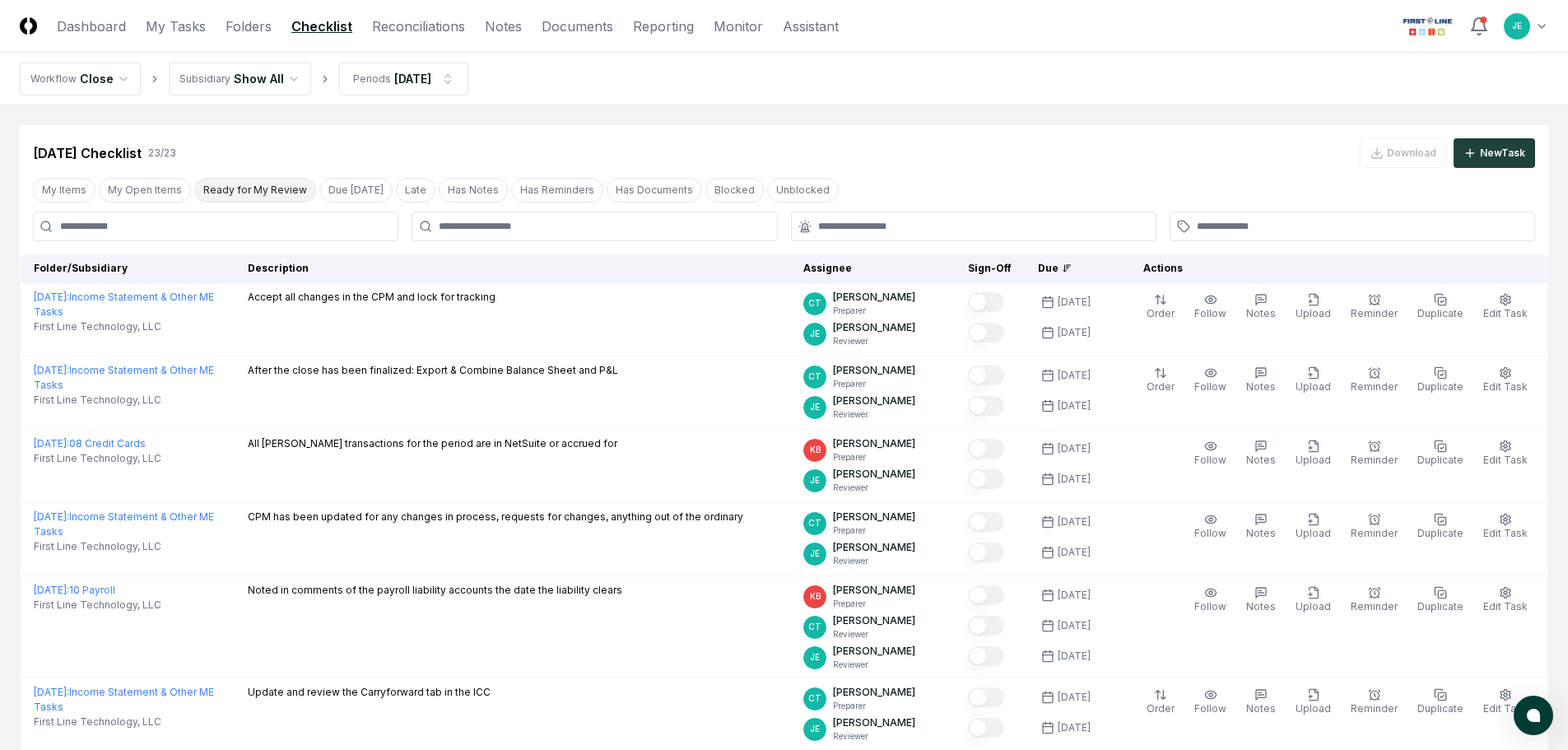
click at [275, 188] on button "Ready for My Review" at bounding box center [256, 190] width 122 height 25
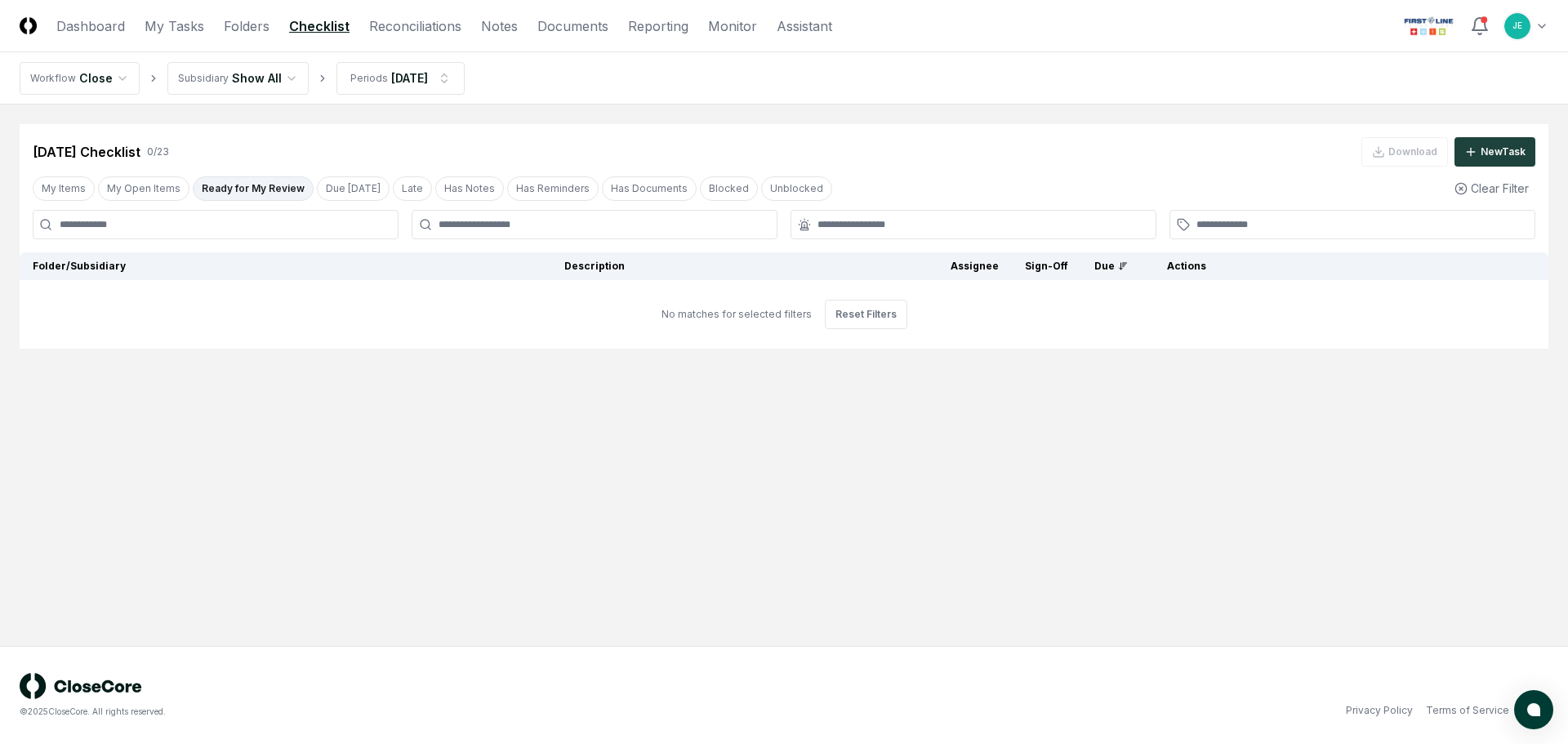
click at [253, 184] on button "Ready for My Review" at bounding box center [254, 189] width 121 height 25
